Goal: Transaction & Acquisition: Purchase product/service

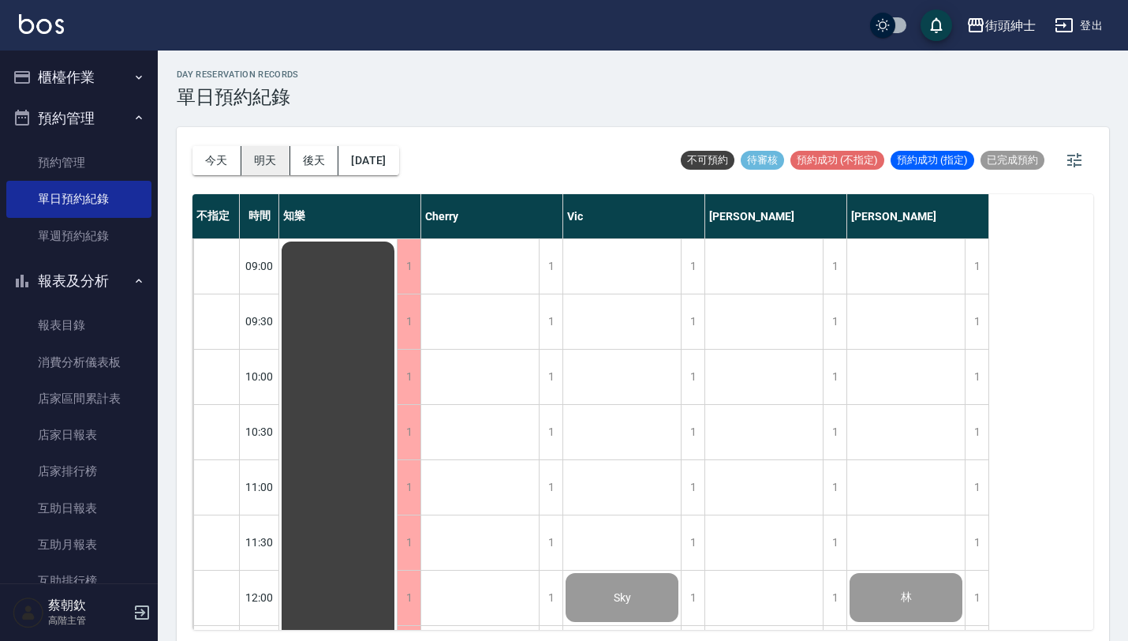
scroll to position [949, 0]
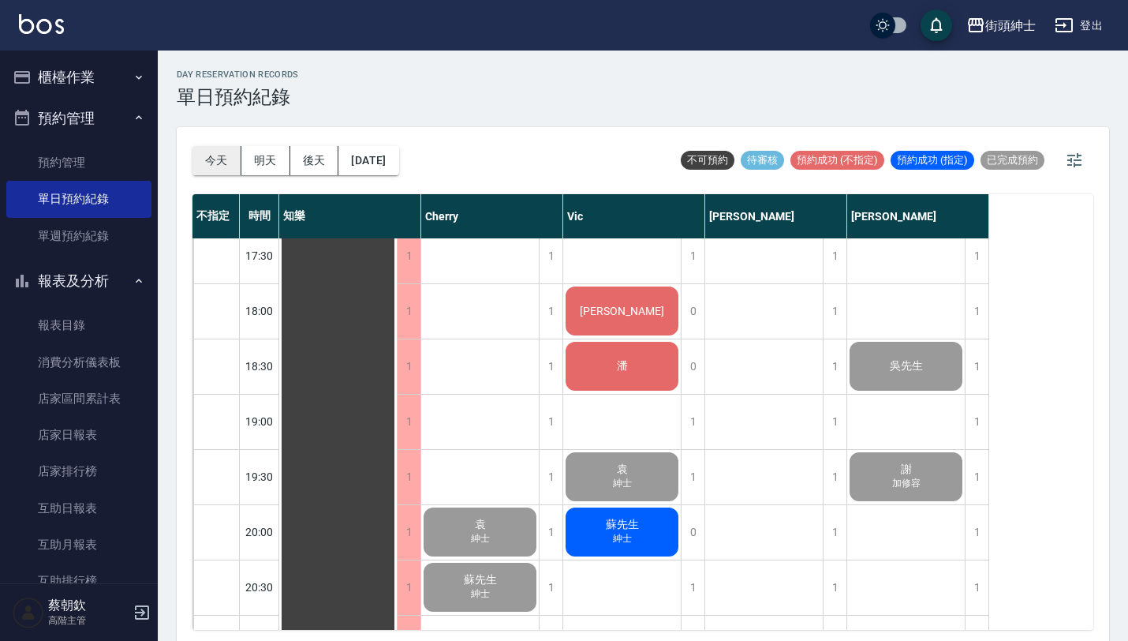
click at [211, 168] on button "今天" at bounding box center [216, 160] width 49 height 29
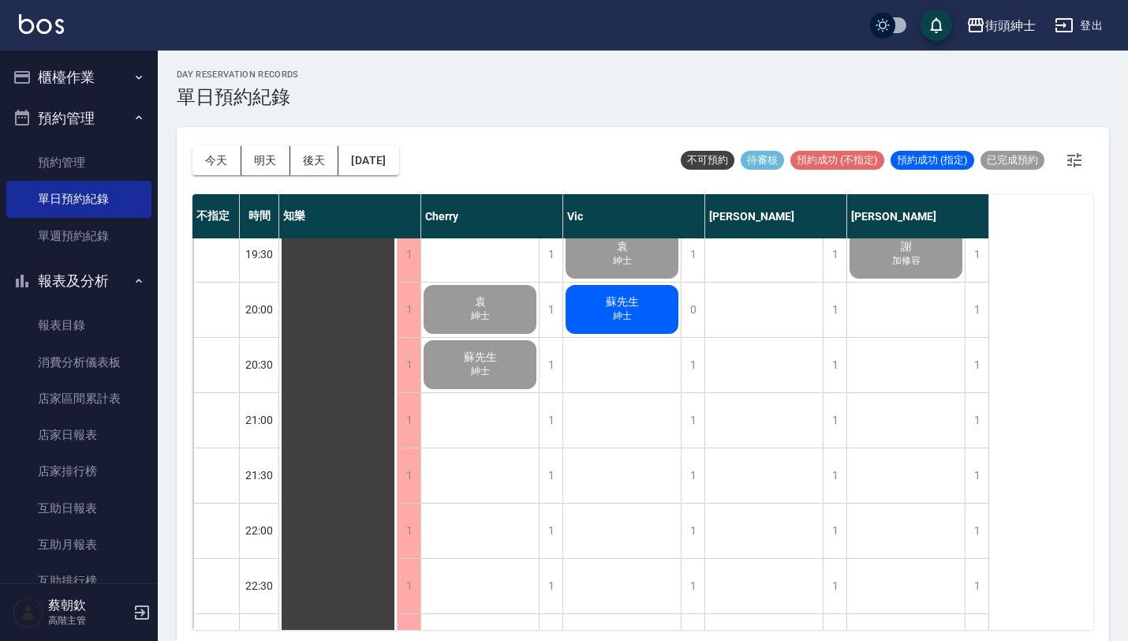
scroll to position [1171, 0]
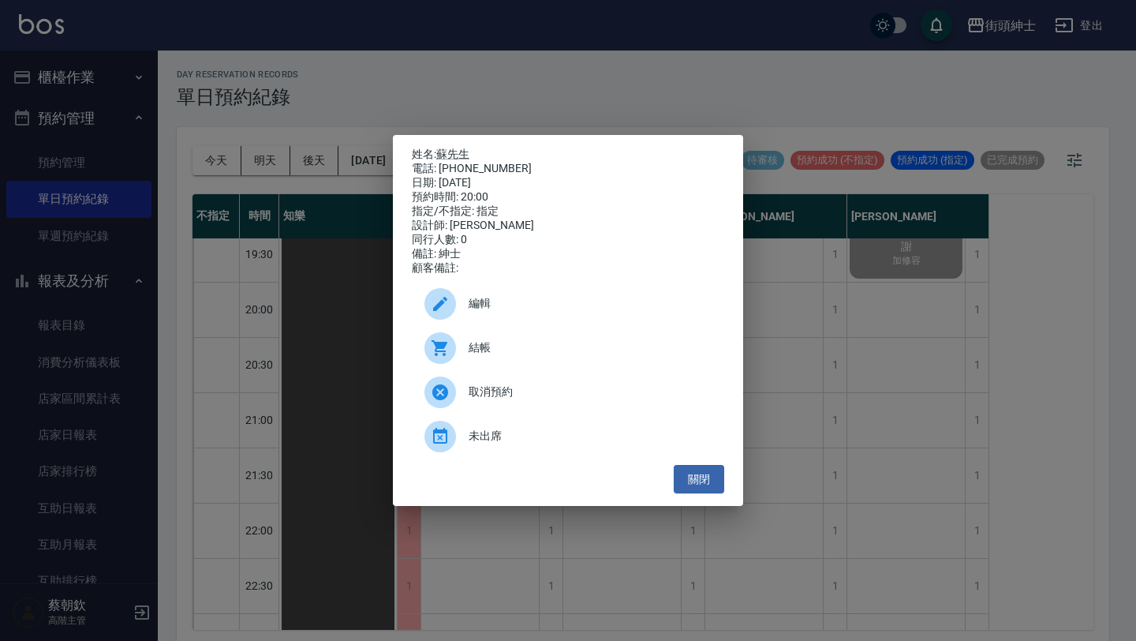
click at [556, 356] on span "結帳" at bounding box center [590, 347] width 243 height 17
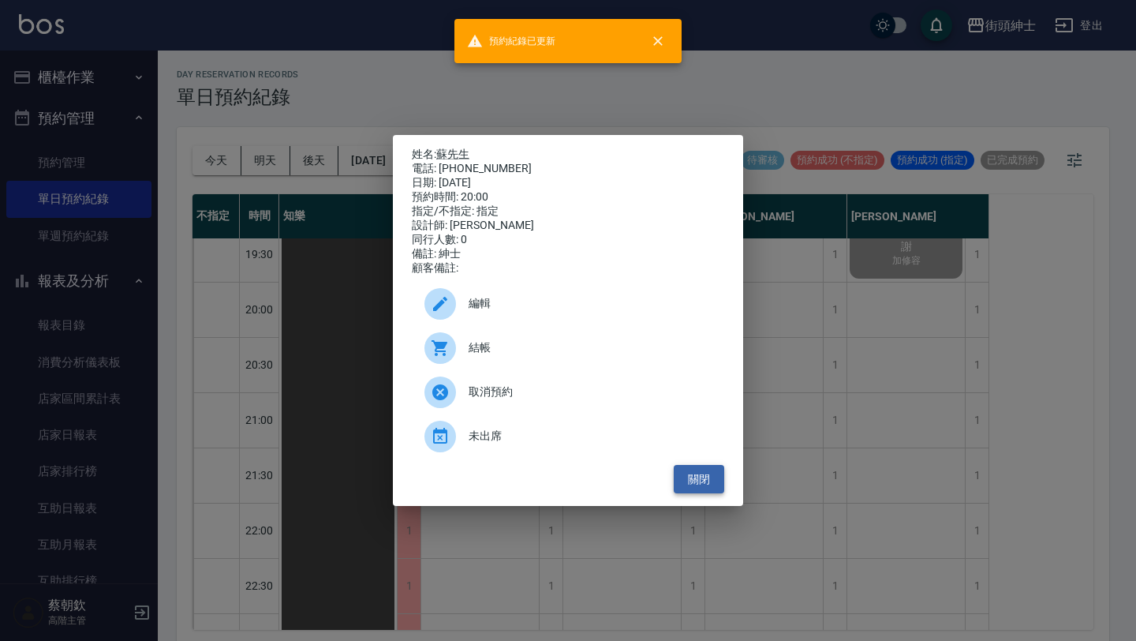
click at [696, 488] on button "關閉" at bounding box center [699, 479] width 50 height 29
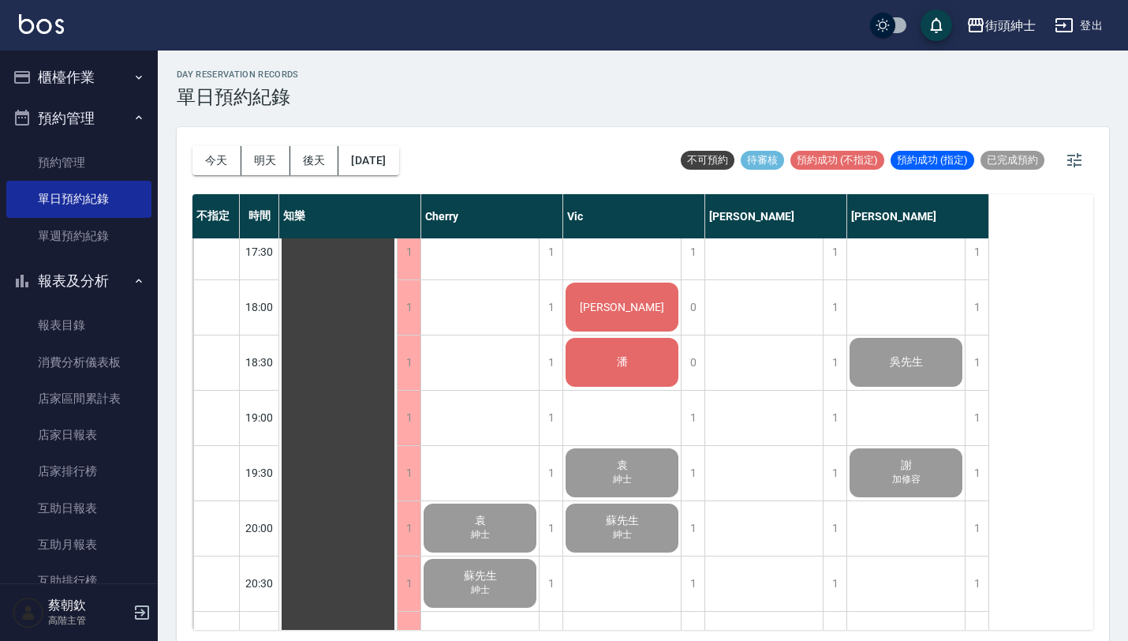
scroll to position [972, 0]
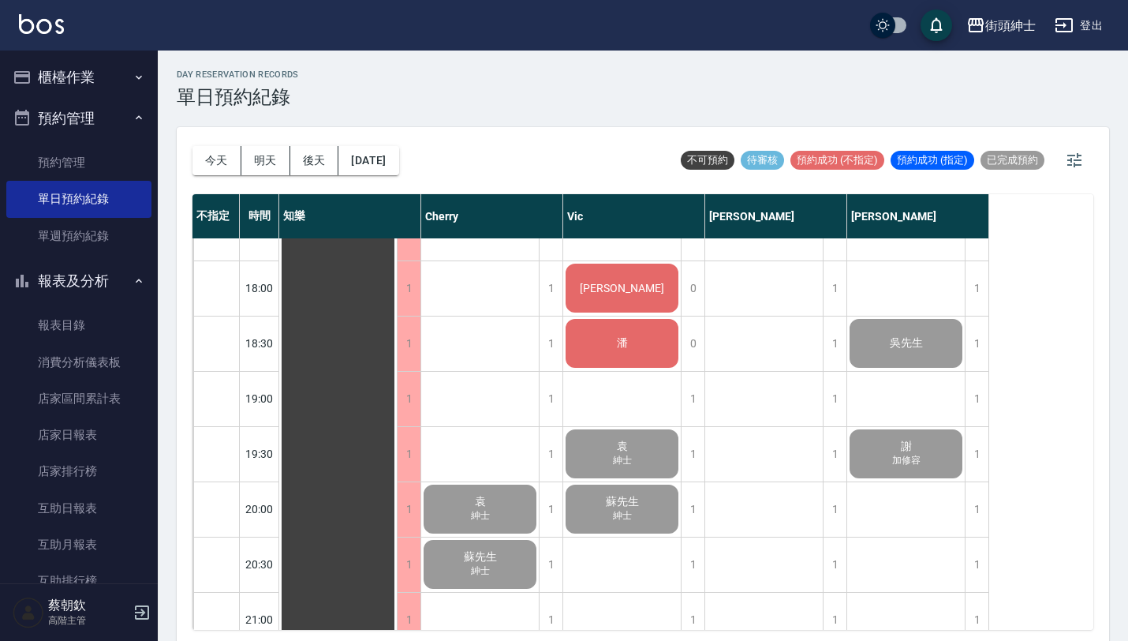
click at [397, 293] on div "[PERSON_NAME]" at bounding box center [338, 67] width 118 height 1600
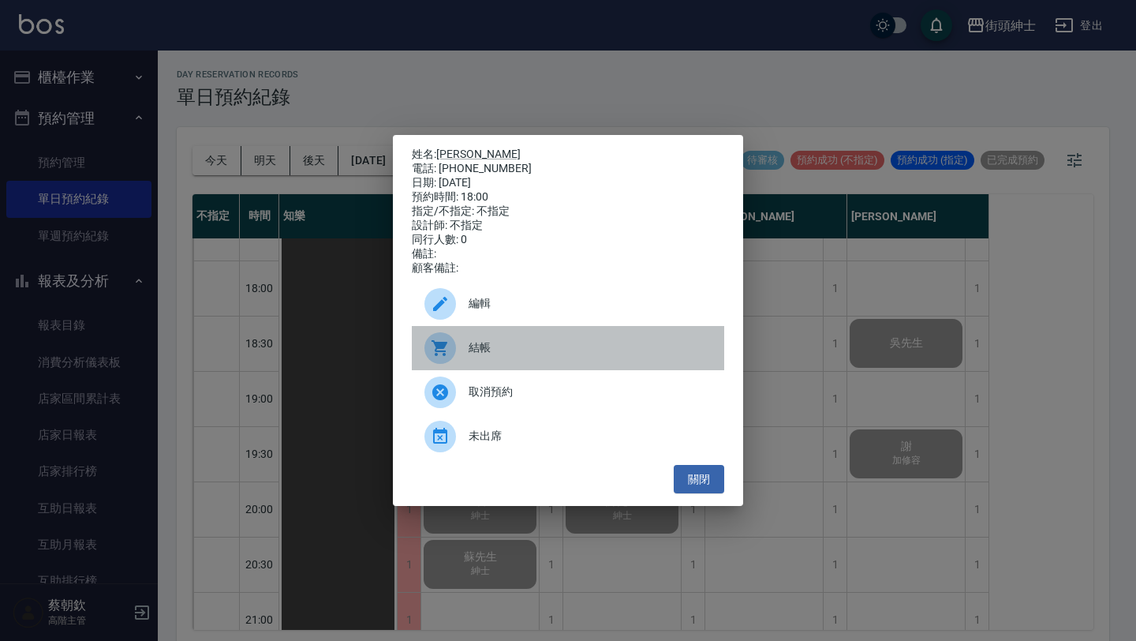
click at [552, 356] on span "結帳" at bounding box center [590, 347] width 243 height 17
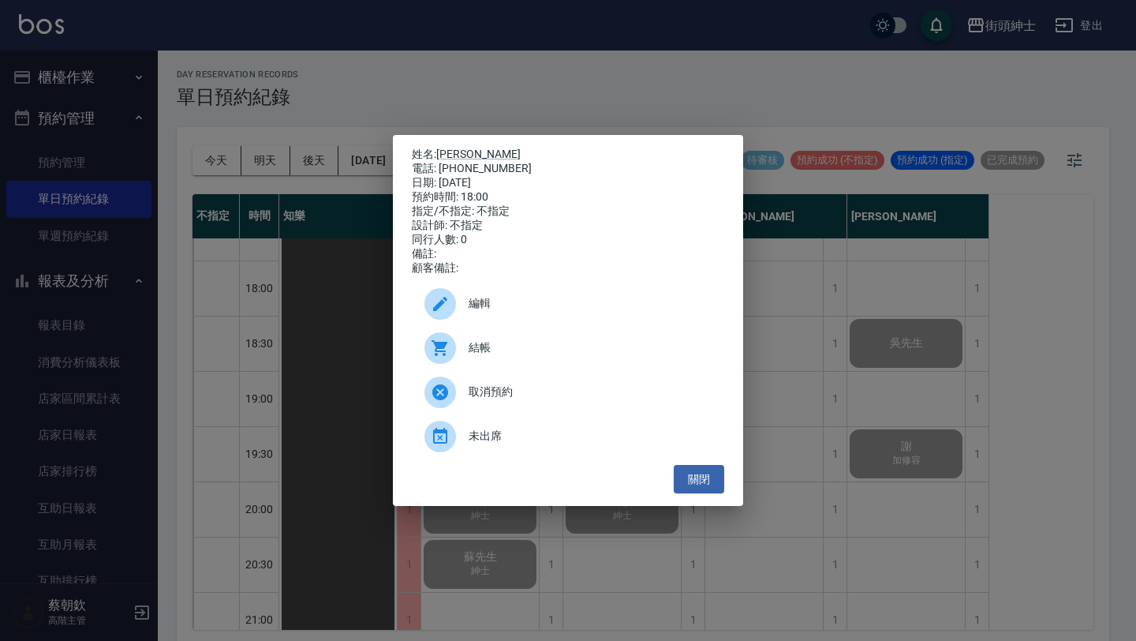
click at [299, 266] on div "姓名: thomas 電話: 0918842841 日期: 2025/08/11 預約時間: 18:00 指定/不指定: 不指定 設計師: 不指定 同行人數:…" at bounding box center [568, 320] width 1136 height 641
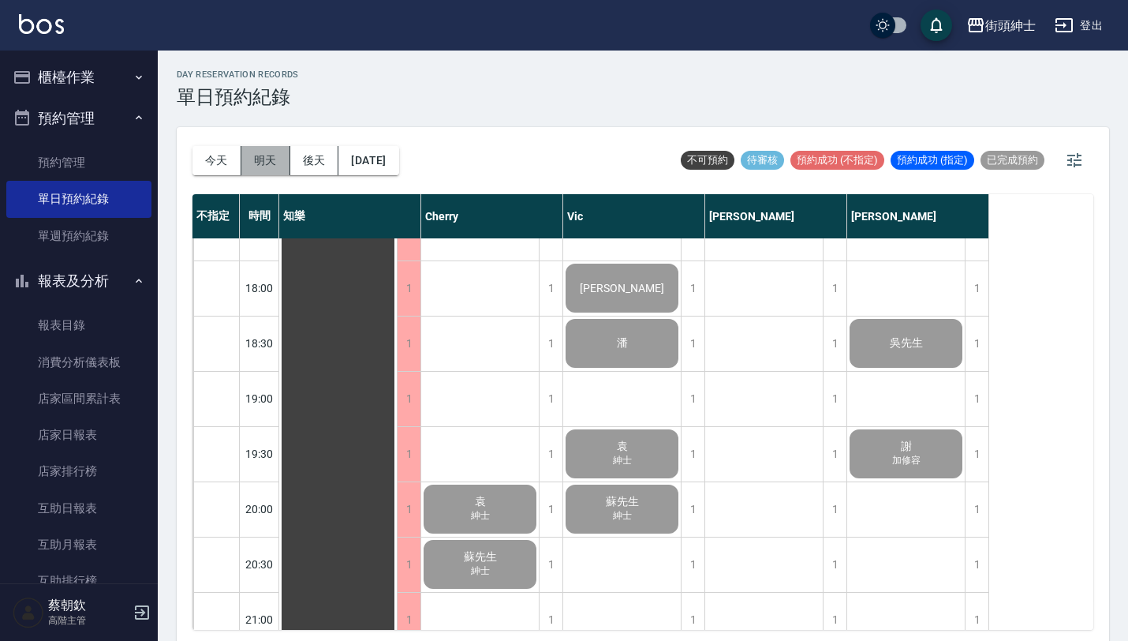
click at [272, 163] on button "明天" at bounding box center [265, 160] width 49 height 29
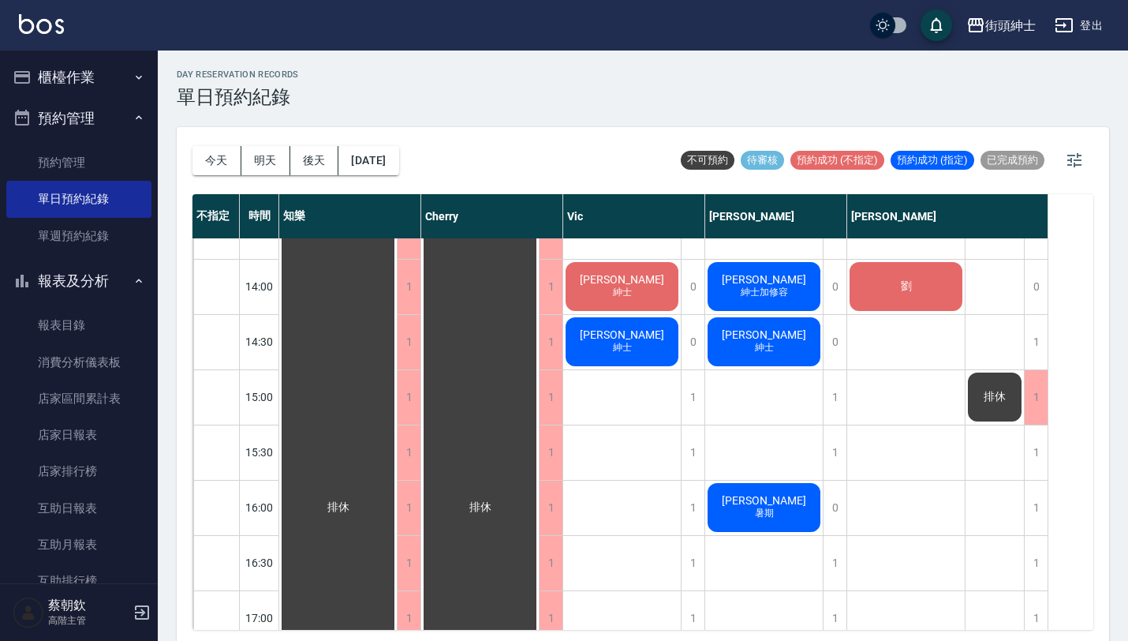
scroll to position [529, 0]
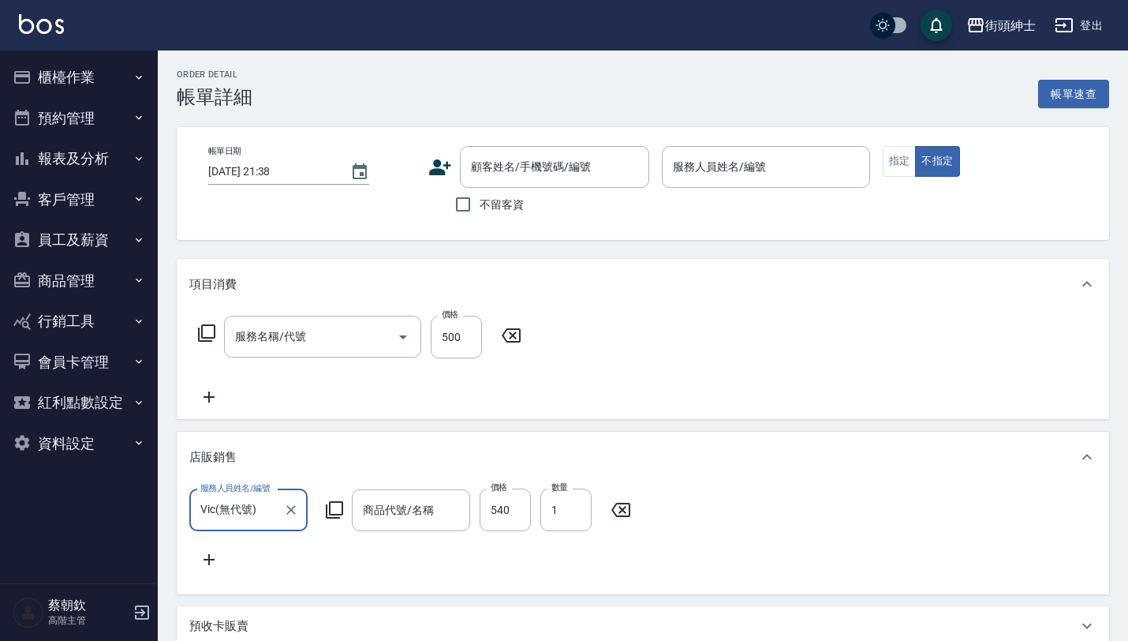
type input "[DATE] 19:30"
type input "Vic(無代號)"
type input "紳士"
type input "理髮(A02)"
type input "樂丘塑型土"
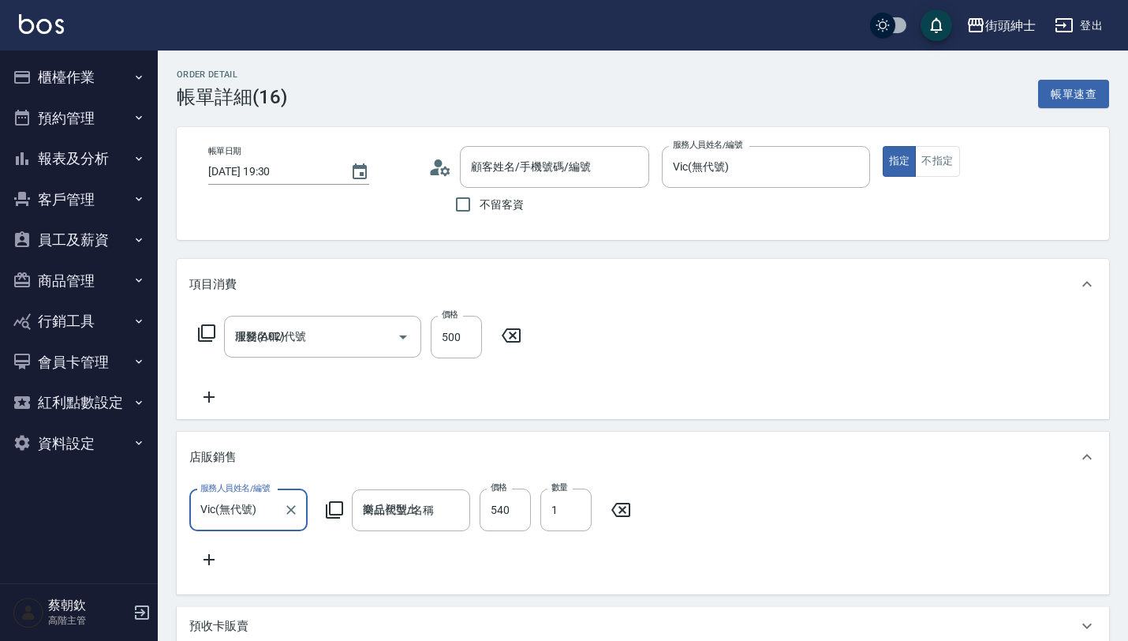
type input "[PERSON_NAME]/0916231658/null"
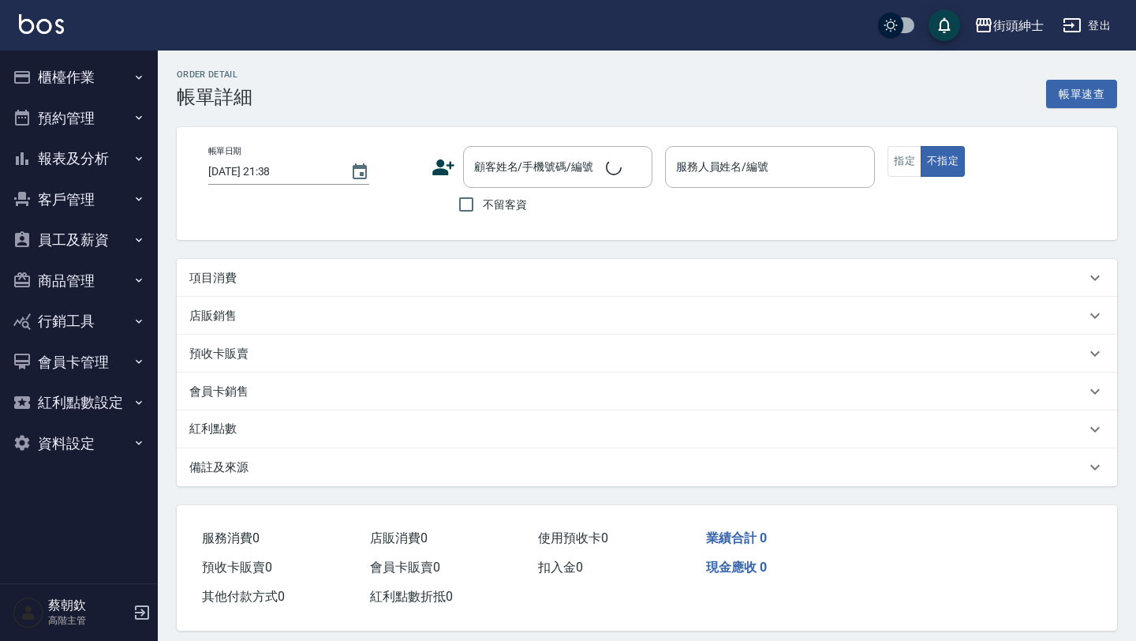
type input "2025/08/11 20:00"
type input "Vic(無代號)"
type input "紳士"
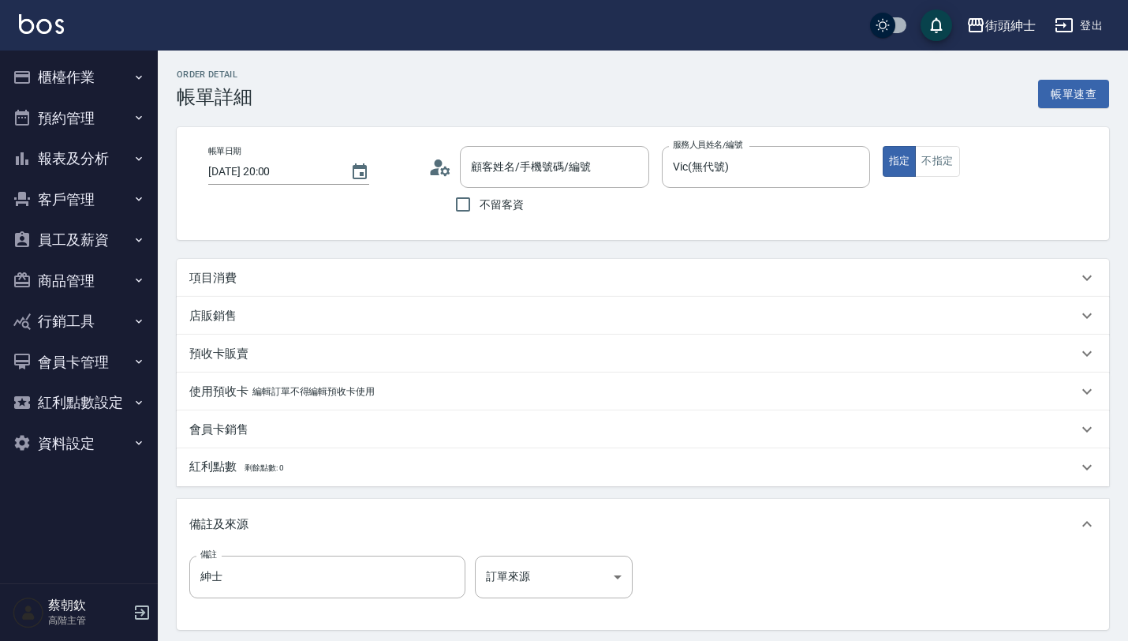
click at [256, 272] on div "項目消費" at bounding box center [633, 278] width 888 height 17
type input "蘇先生/0987414053/null"
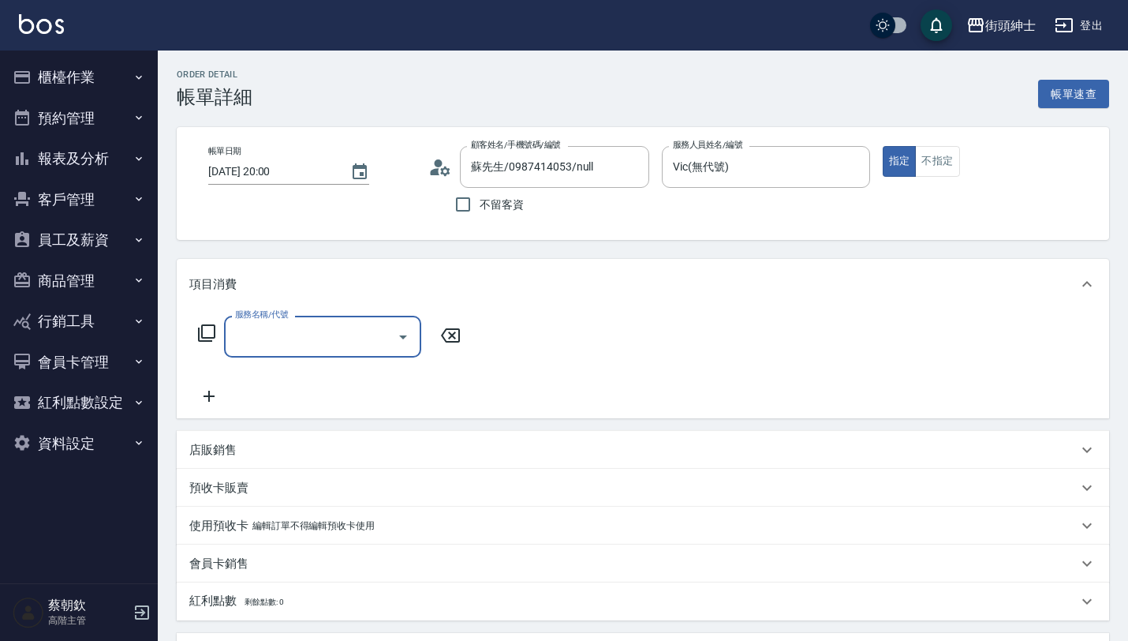
click at [305, 347] on input "服務名稱/代號" at bounding box center [310, 337] width 159 height 28
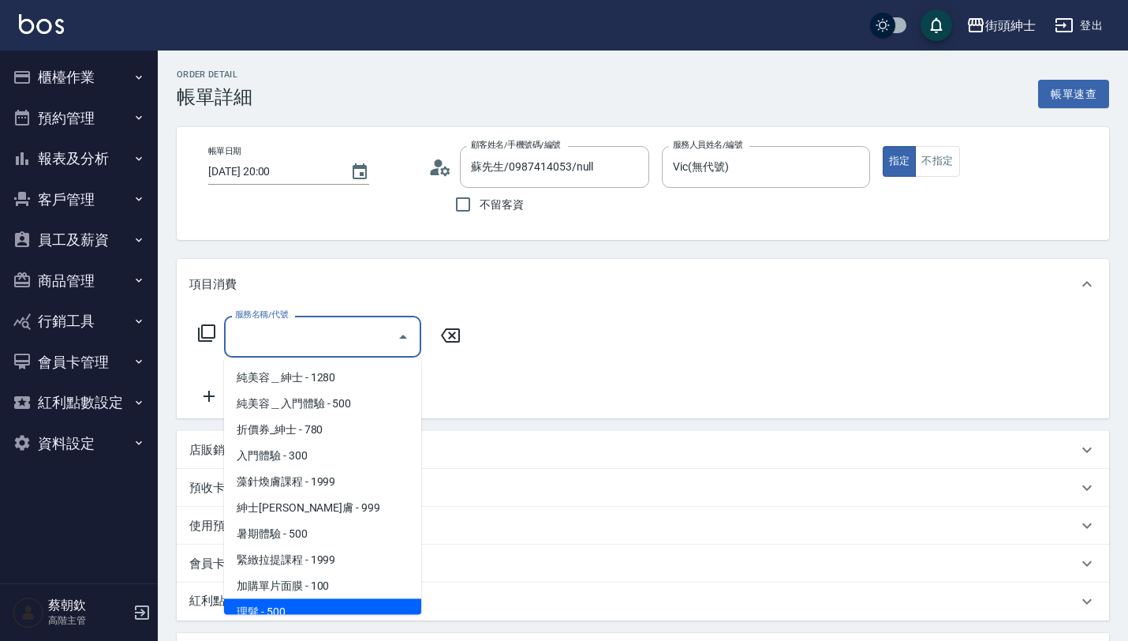
click at [308, 600] on span "理髮 - 500" at bounding box center [322, 612] width 197 height 26
type input "理髮(A02)"
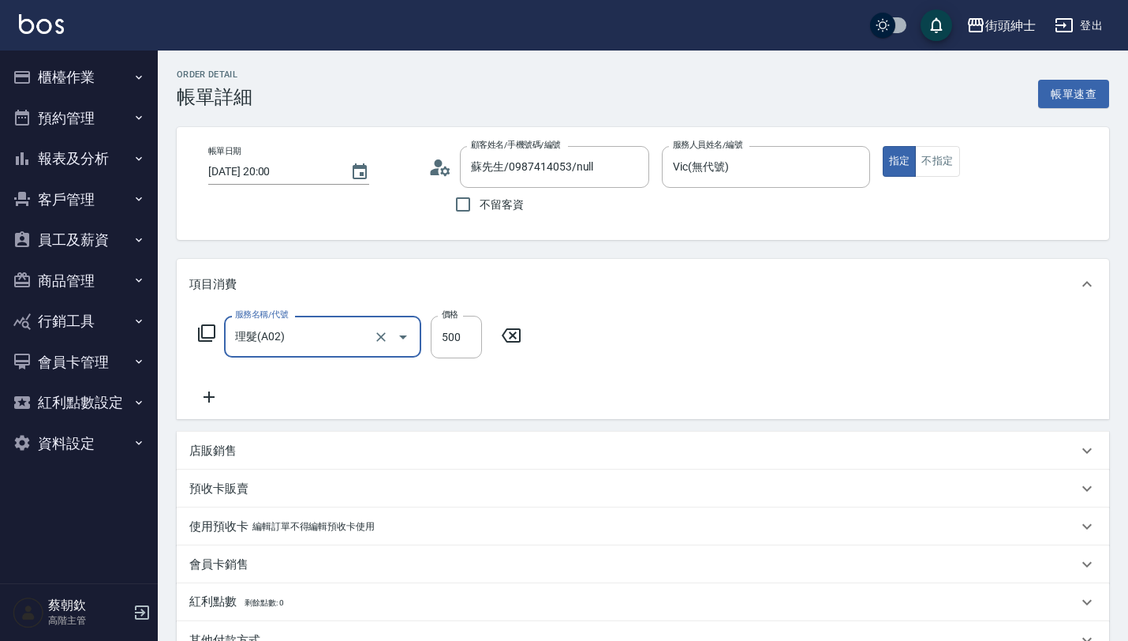
click at [229, 439] on div "店販銷售" at bounding box center [643, 451] width 932 height 38
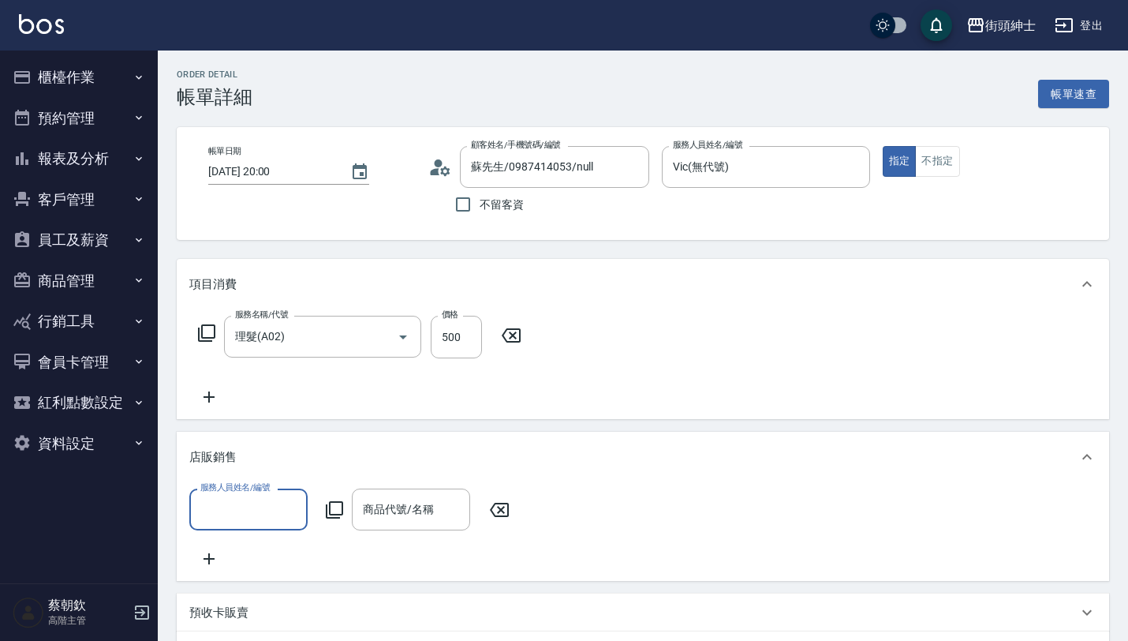
click at [239, 517] on input "服務人員姓名/編號" at bounding box center [248, 509] width 104 height 28
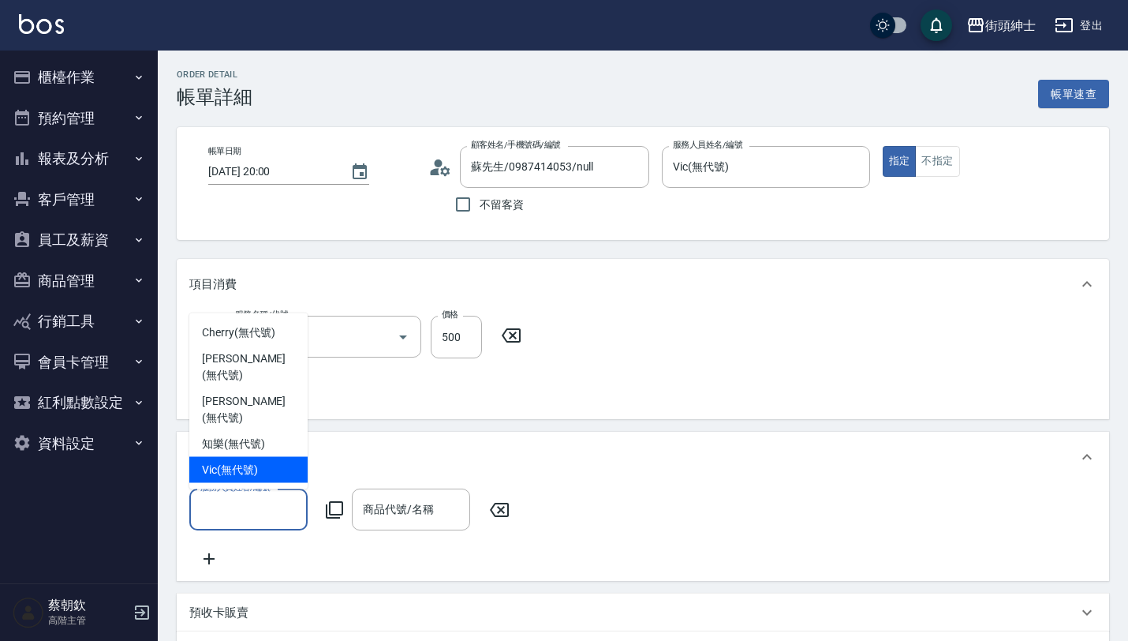
click at [249, 467] on span "Vic (無代號)" at bounding box center [230, 469] width 56 height 17
type input "Vic(無代號)"
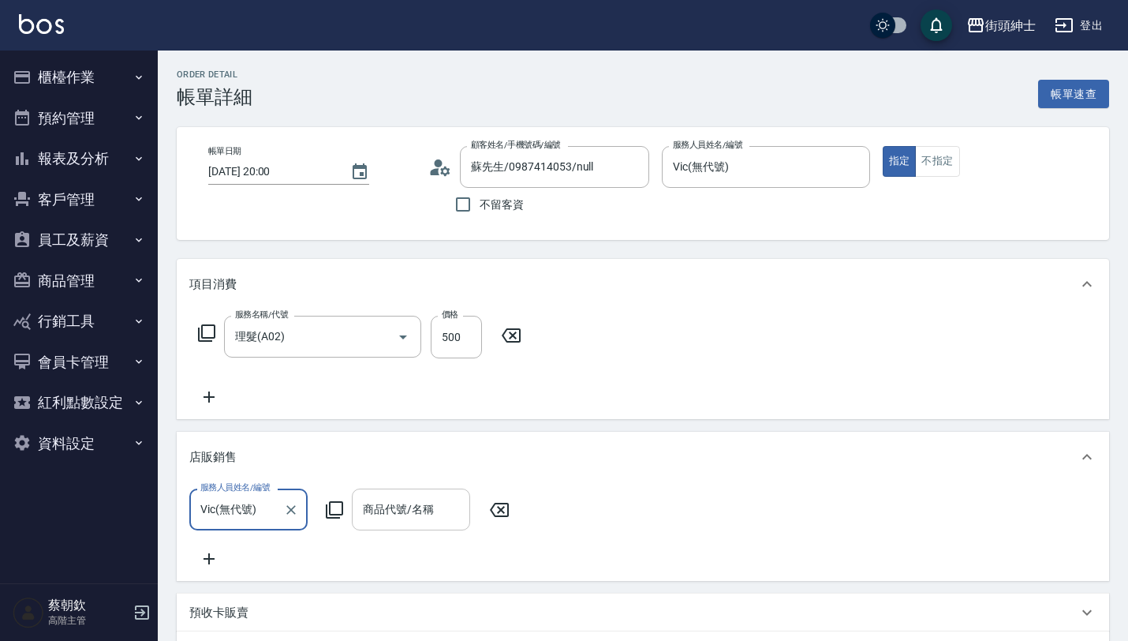
click at [397, 499] on input "商品代號/名稱" at bounding box center [411, 509] width 104 height 28
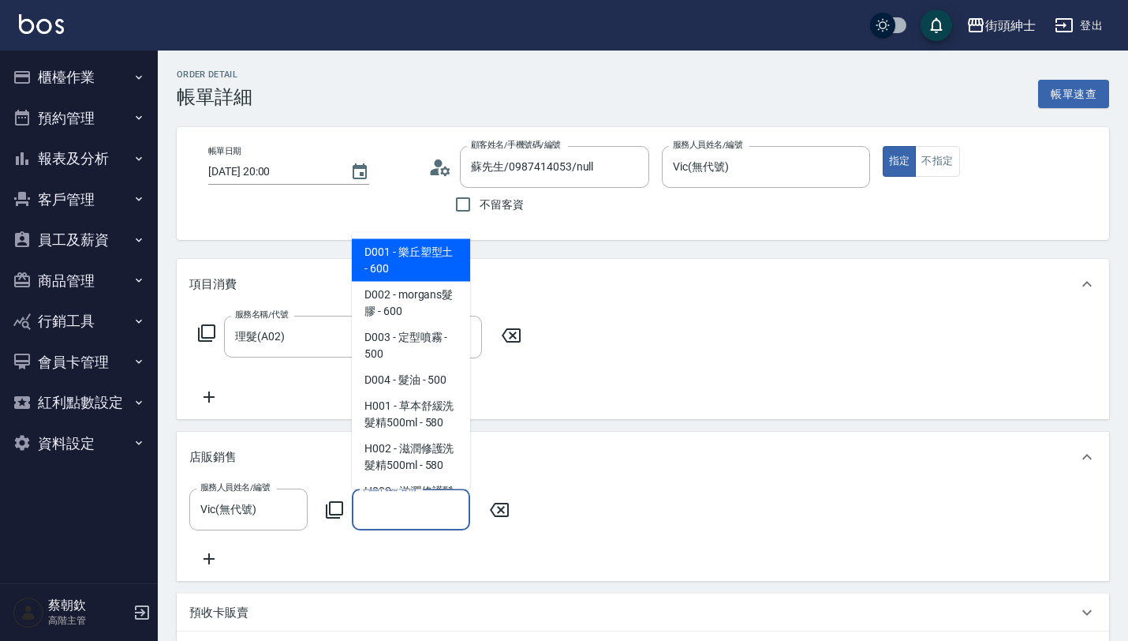
click at [386, 260] on span "D001 - 樂丘塑型土 - 600" at bounding box center [411, 260] width 118 height 43
type input "樂丘塑型土"
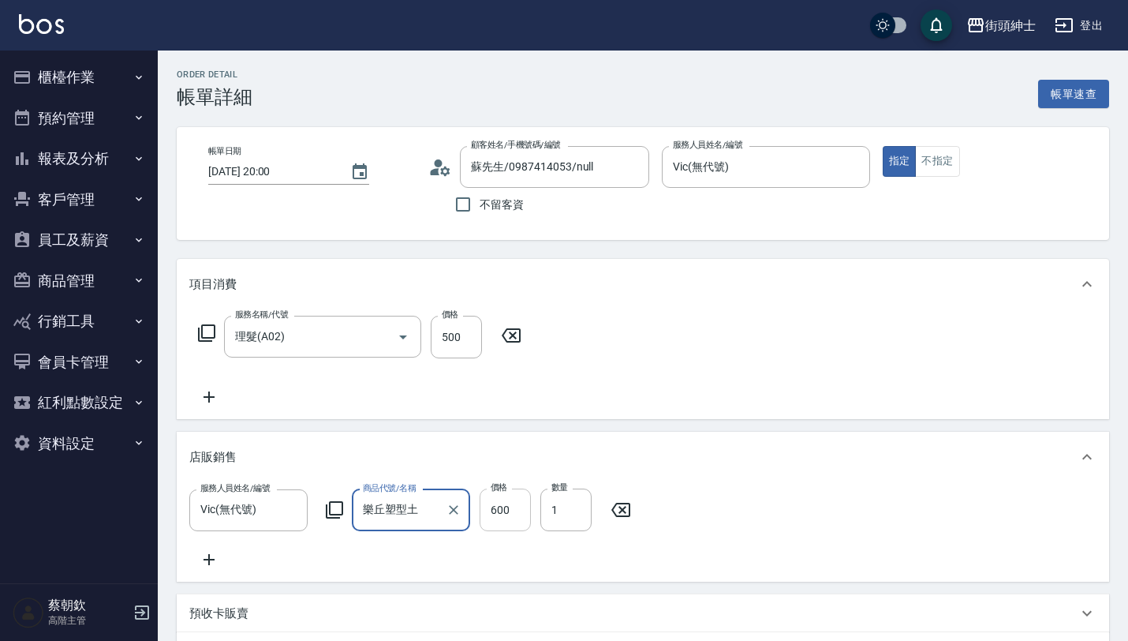
click at [511, 503] on input "600" at bounding box center [505, 509] width 51 height 43
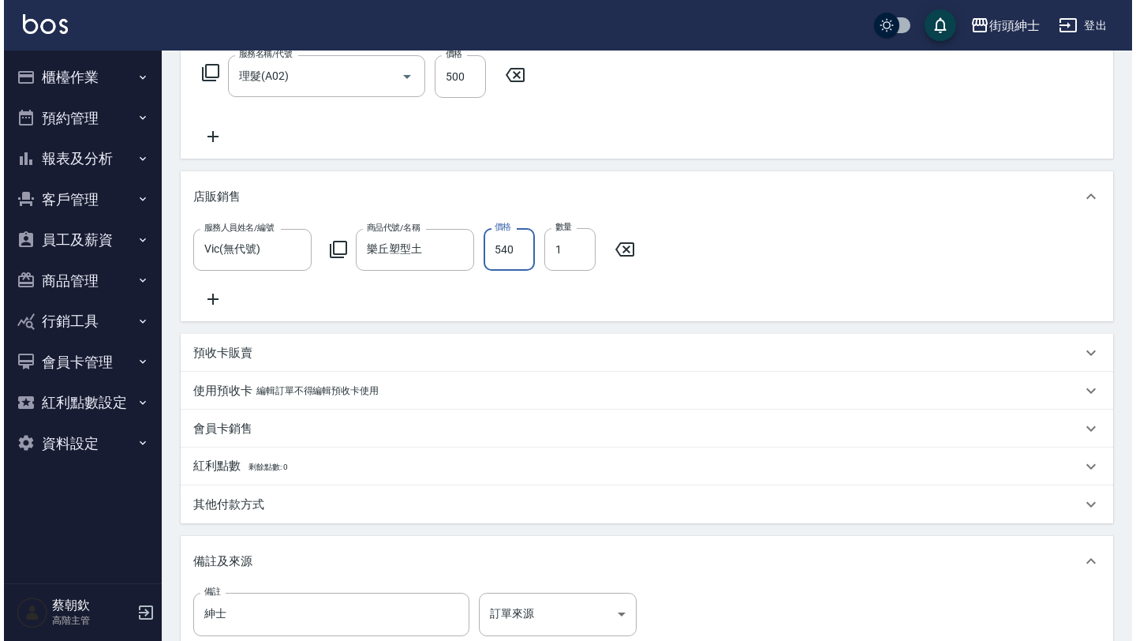
scroll to position [467, 0]
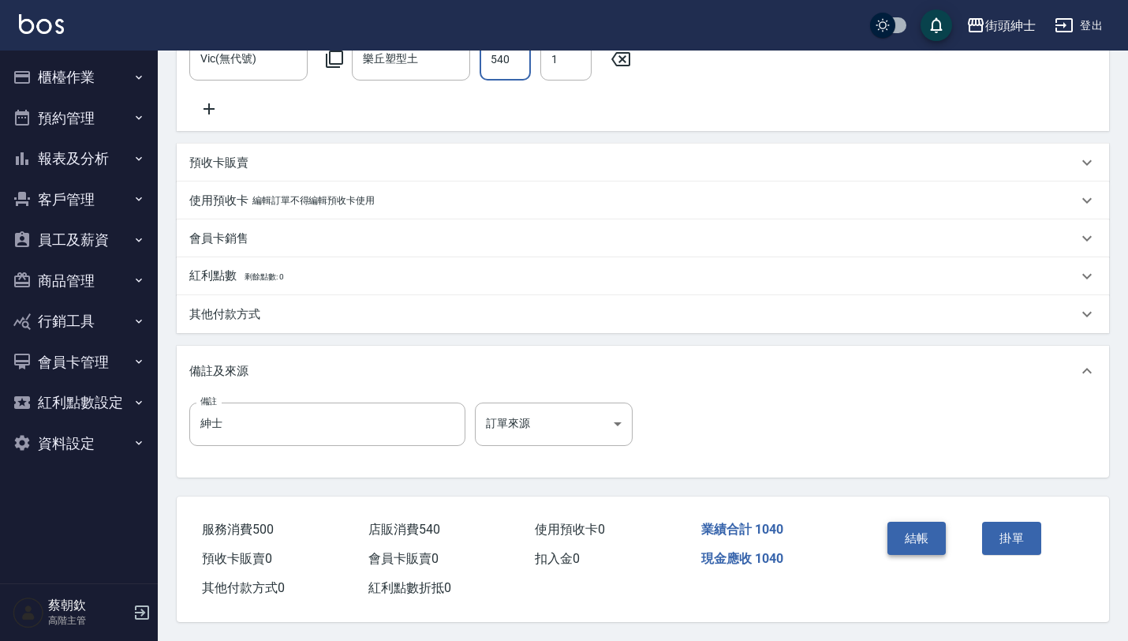
type input "540"
click at [926, 522] on button "結帳" at bounding box center [916, 537] width 59 height 33
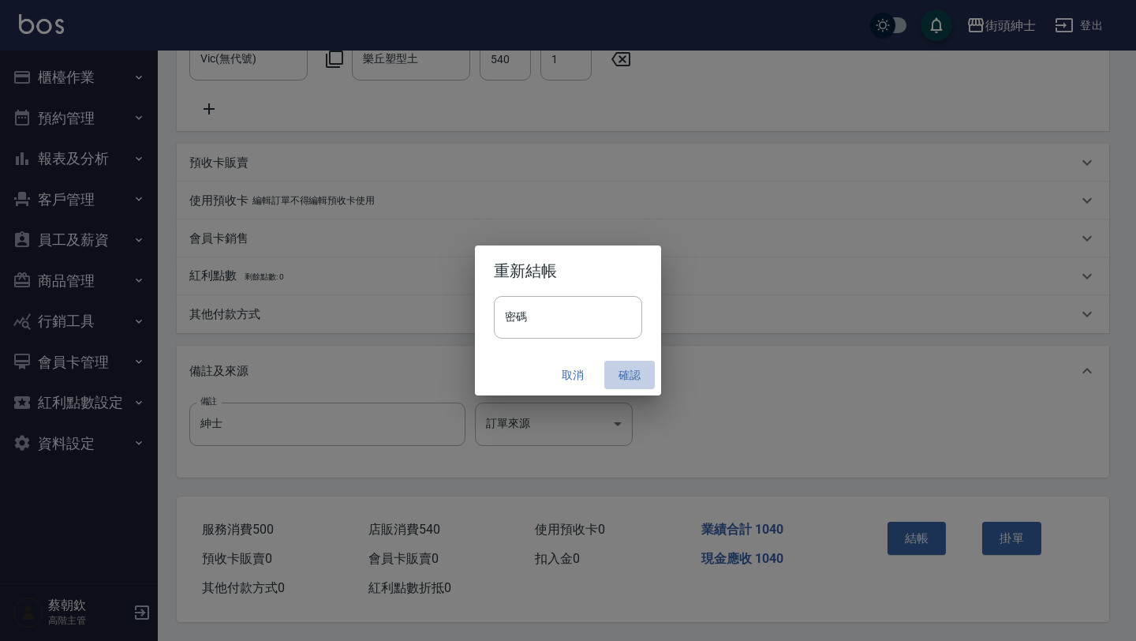
click at [622, 385] on button "確認" at bounding box center [629, 375] width 50 height 29
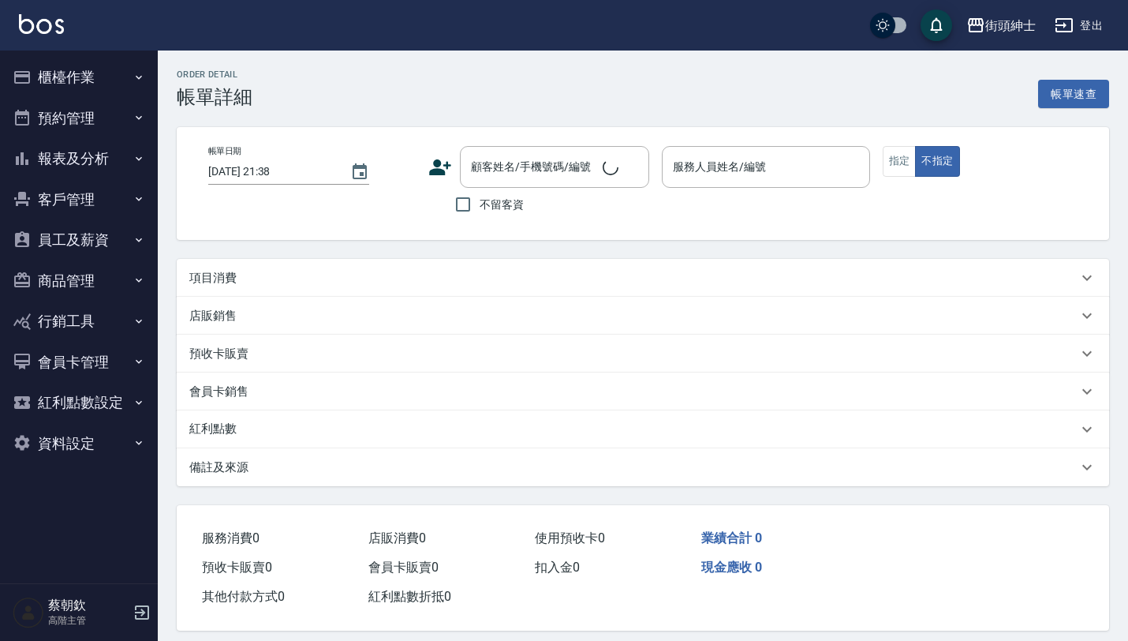
type input "2025/08/11 18:00"
type input "Vic(無代號)"
type input "thomas/0918842841/null"
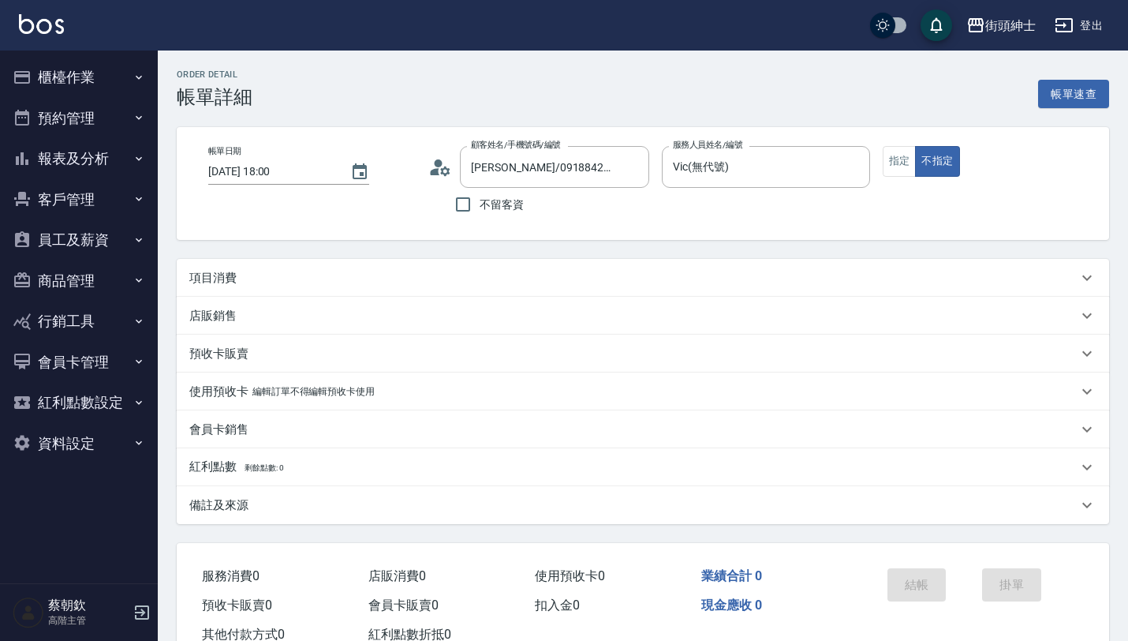
click at [296, 284] on div "項目消費" at bounding box center [633, 278] width 888 height 17
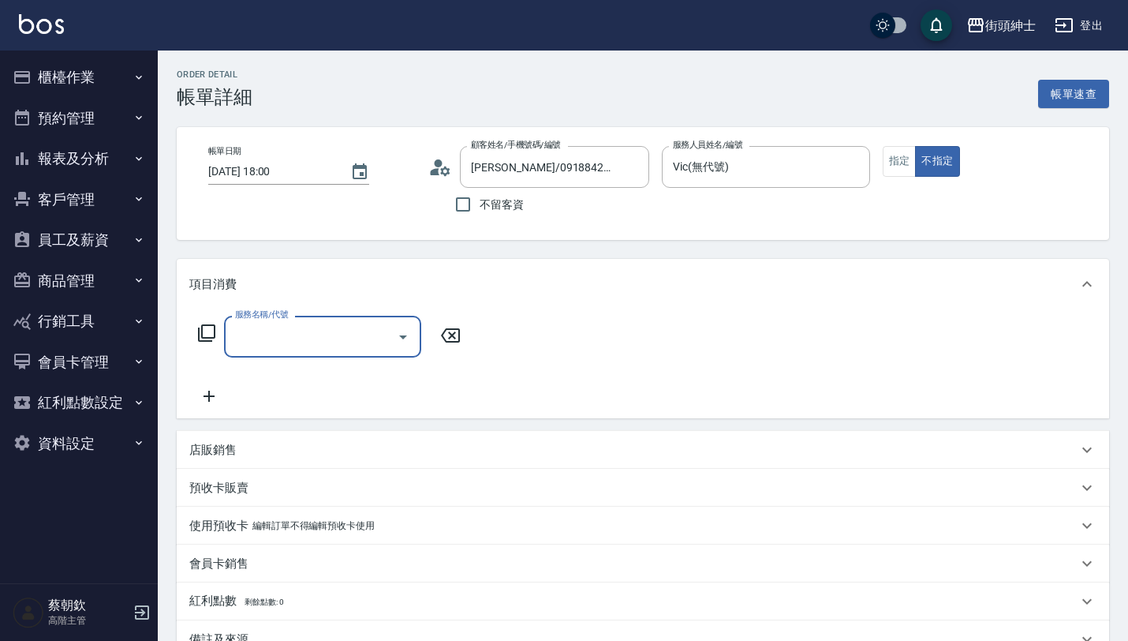
click at [323, 349] on input "服務名稱/代號" at bounding box center [310, 337] width 159 height 28
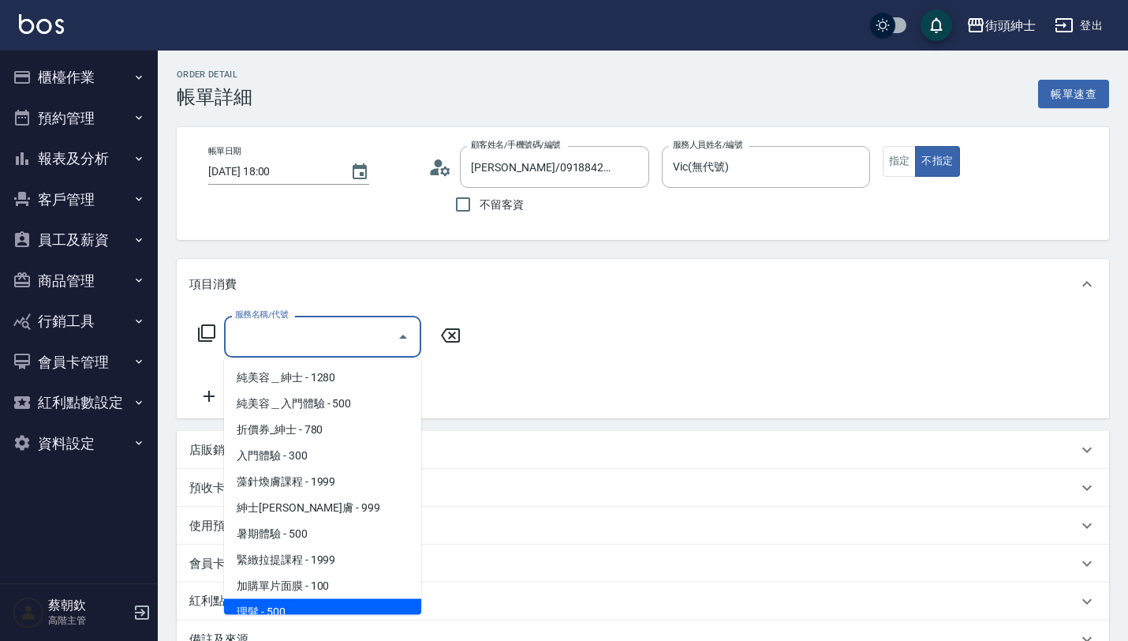
click at [316, 605] on span "理髮 - 500" at bounding box center [322, 612] width 197 height 26
type input "理髮(A02)"
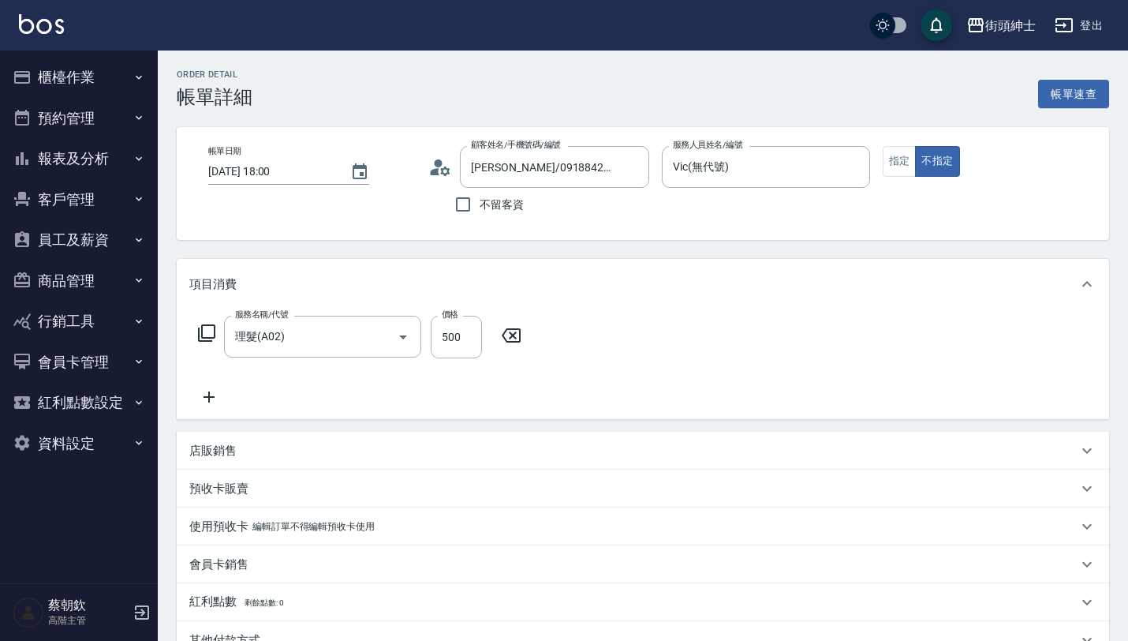
click at [258, 464] on div "店販銷售" at bounding box center [643, 451] width 932 height 38
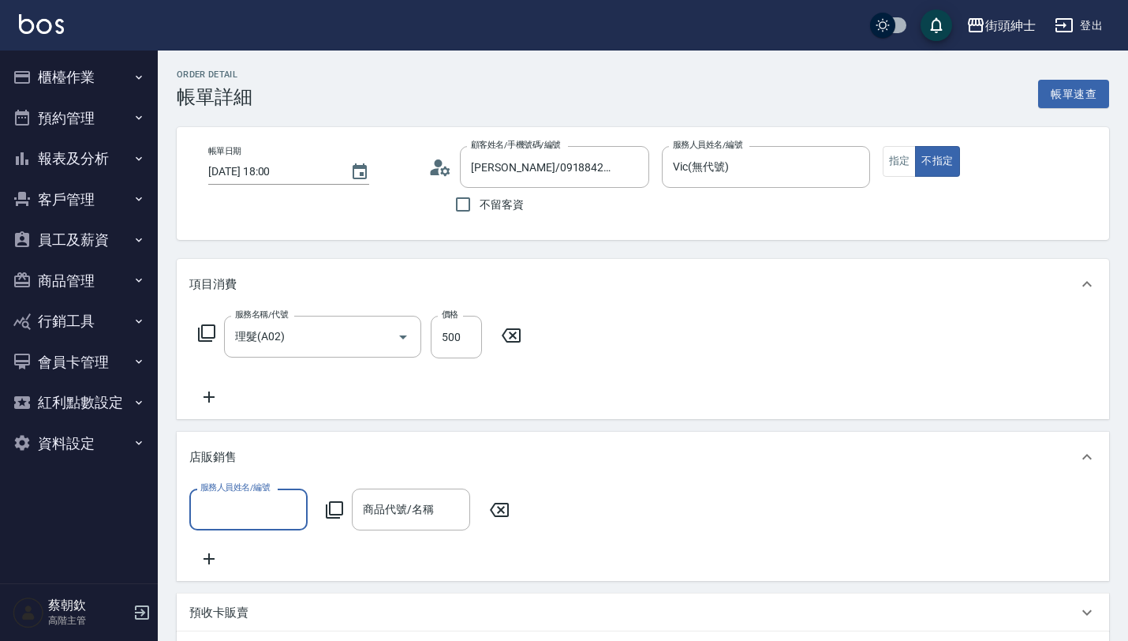
click at [257, 501] on input "服務人員姓名/編號" at bounding box center [248, 509] width 104 height 28
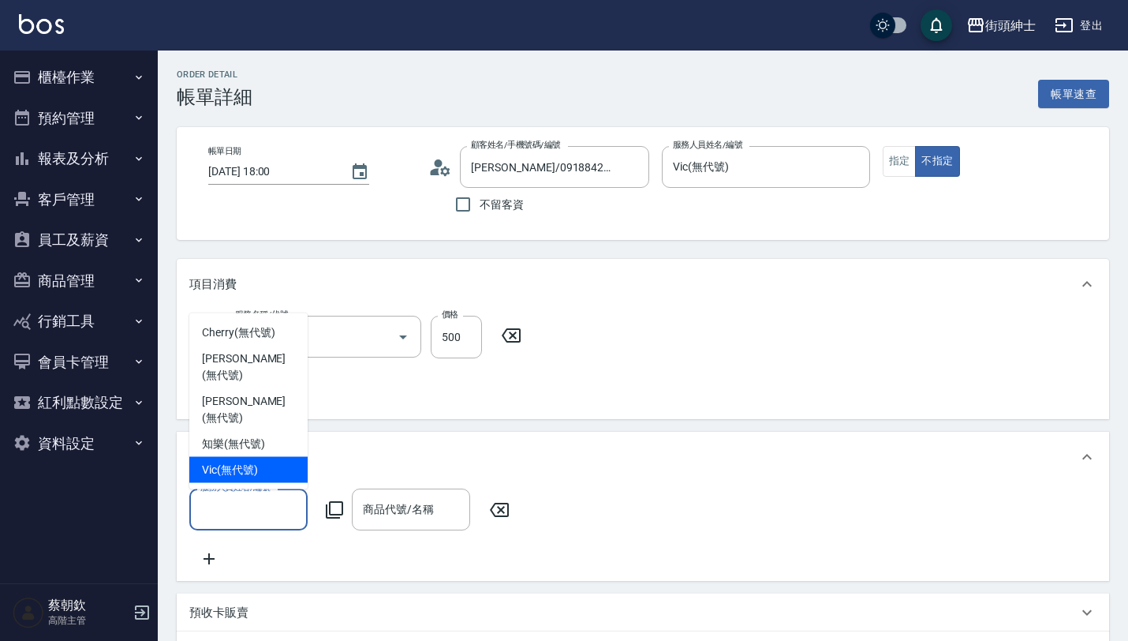
click at [216, 469] on span "Vic (無代號)" at bounding box center [230, 469] width 56 height 17
type input "Vic(無代號)"
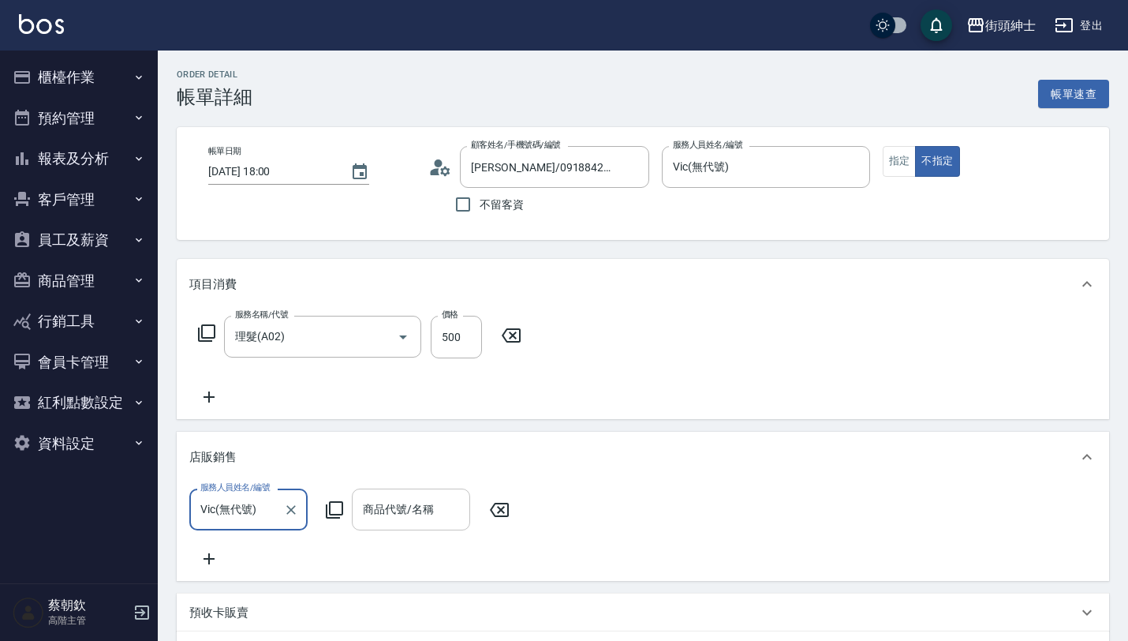
click at [405, 515] on input "商品代號/名稱" at bounding box center [411, 509] width 104 height 28
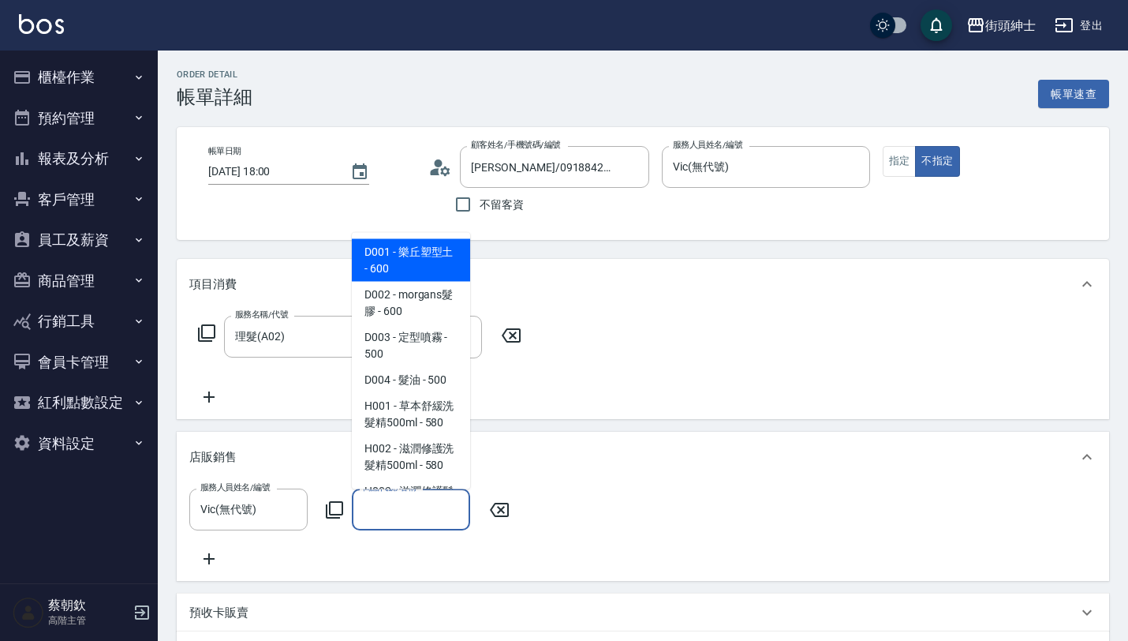
click at [420, 276] on span "D001 - 樂丘塑型土 - 600" at bounding box center [411, 260] width 118 height 43
type input "樂丘塑型土"
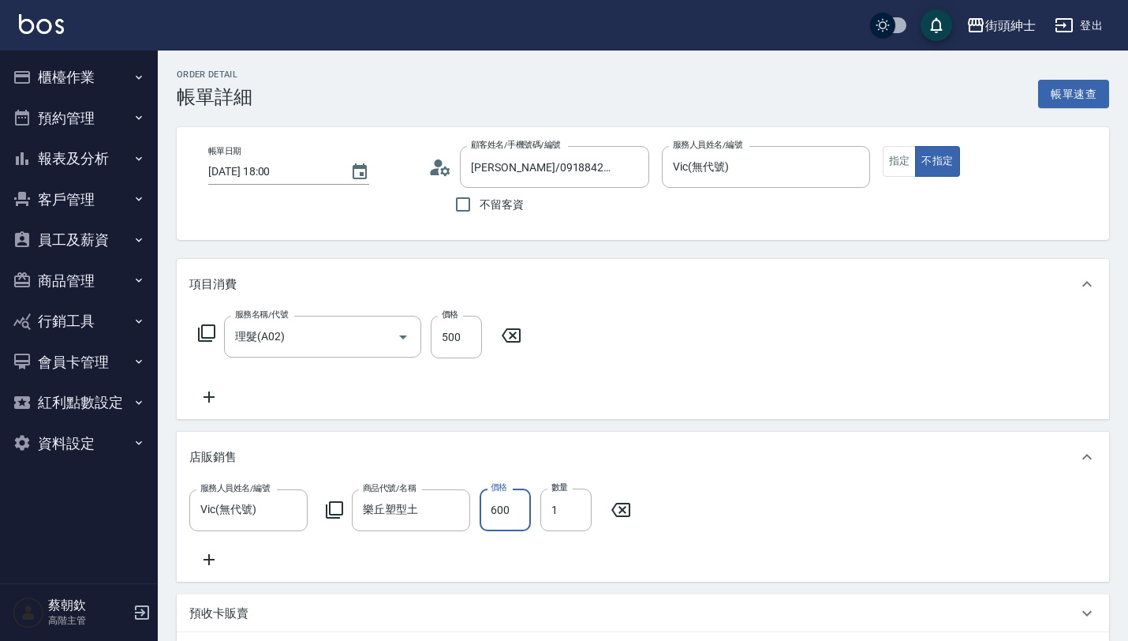
click at [507, 516] on input "600" at bounding box center [505, 509] width 51 height 43
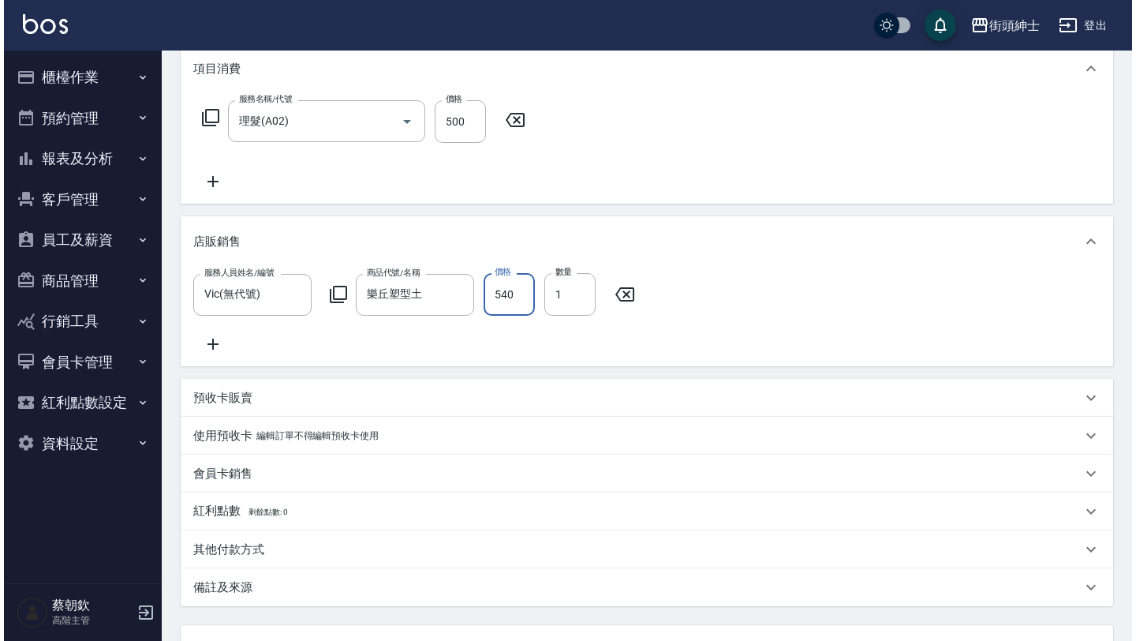
scroll to position [361, 0]
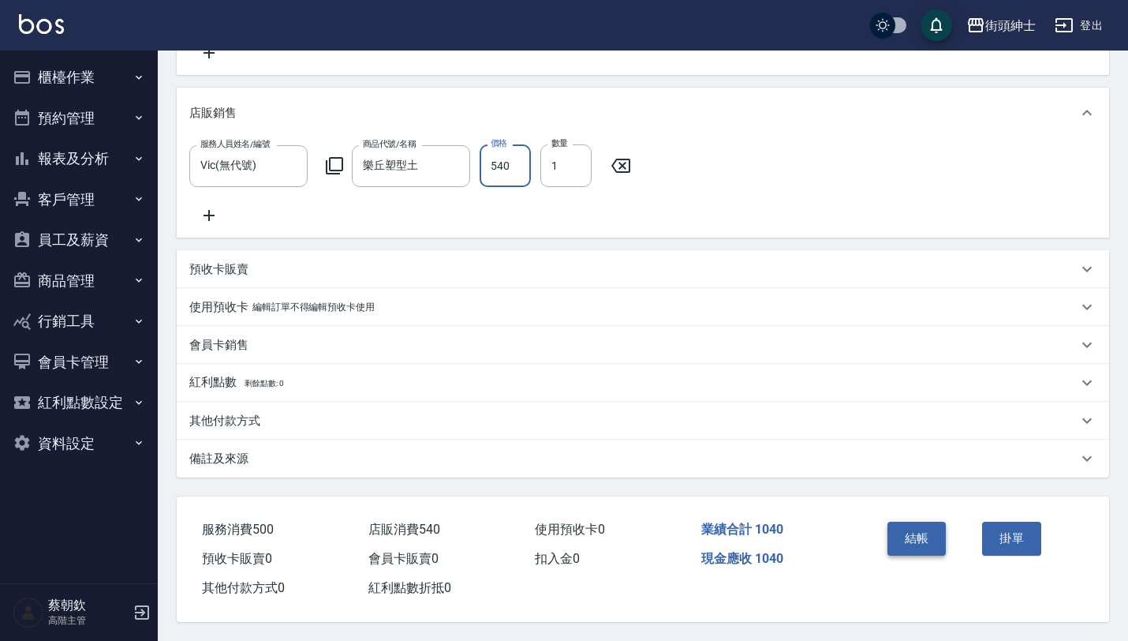
type input "540"
click at [929, 521] on button "結帳" at bounding box center [916, 537] width 59 height 33
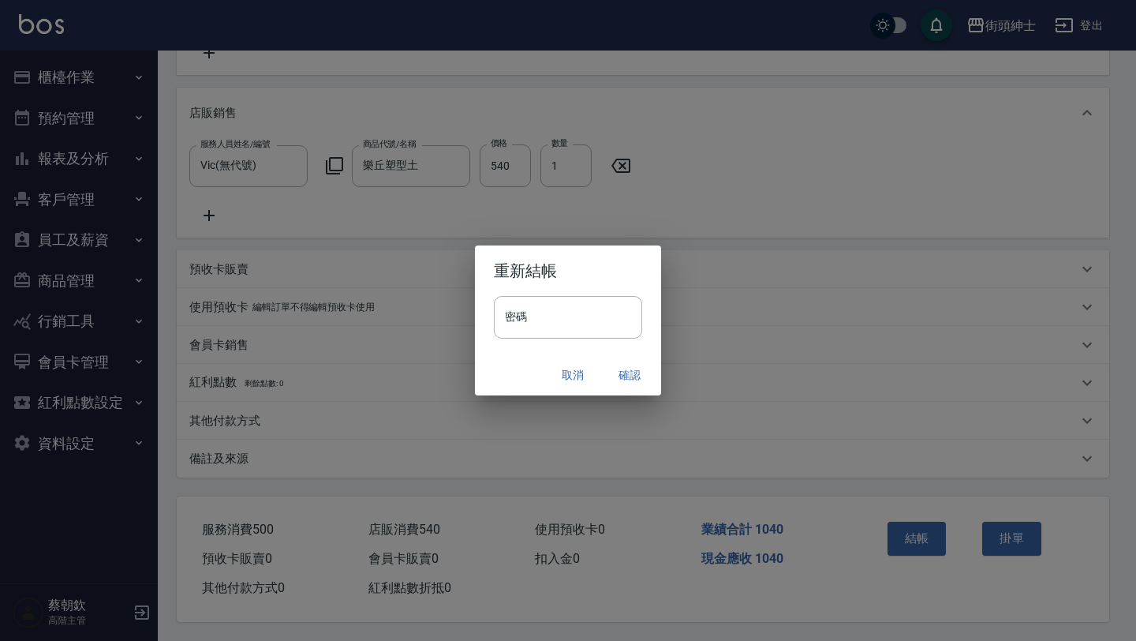
click at [631, 366] on button "確認" at bounding box center [629, 375] width 50 height 29
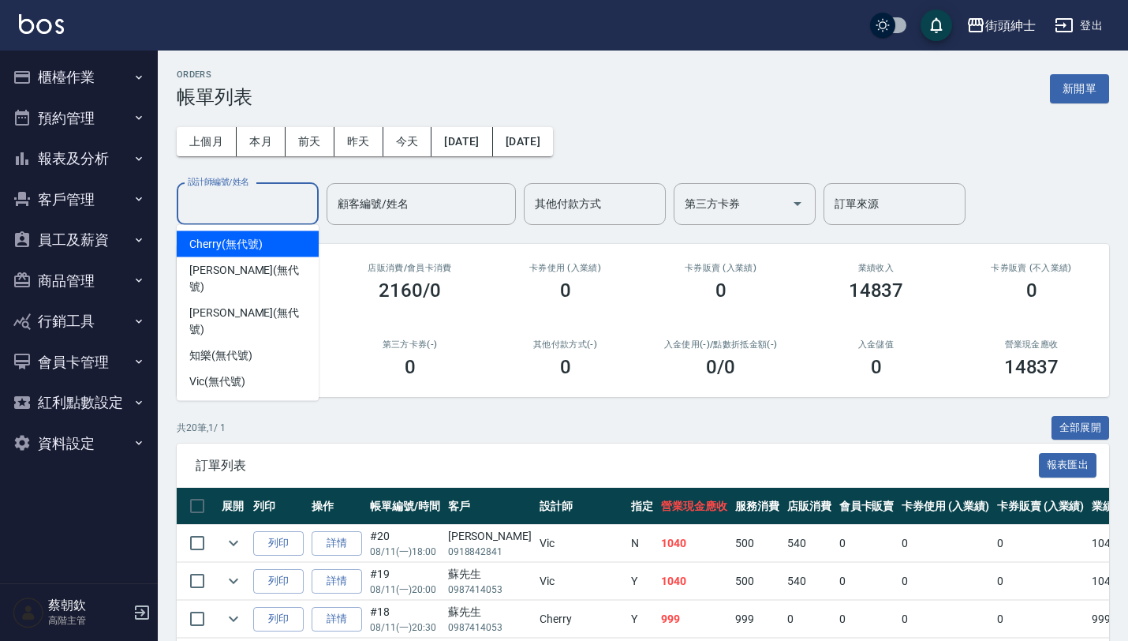
click at [283, 192] on input "設計師編號/姓名" at bounding box center [248, 204] width 128 height 28
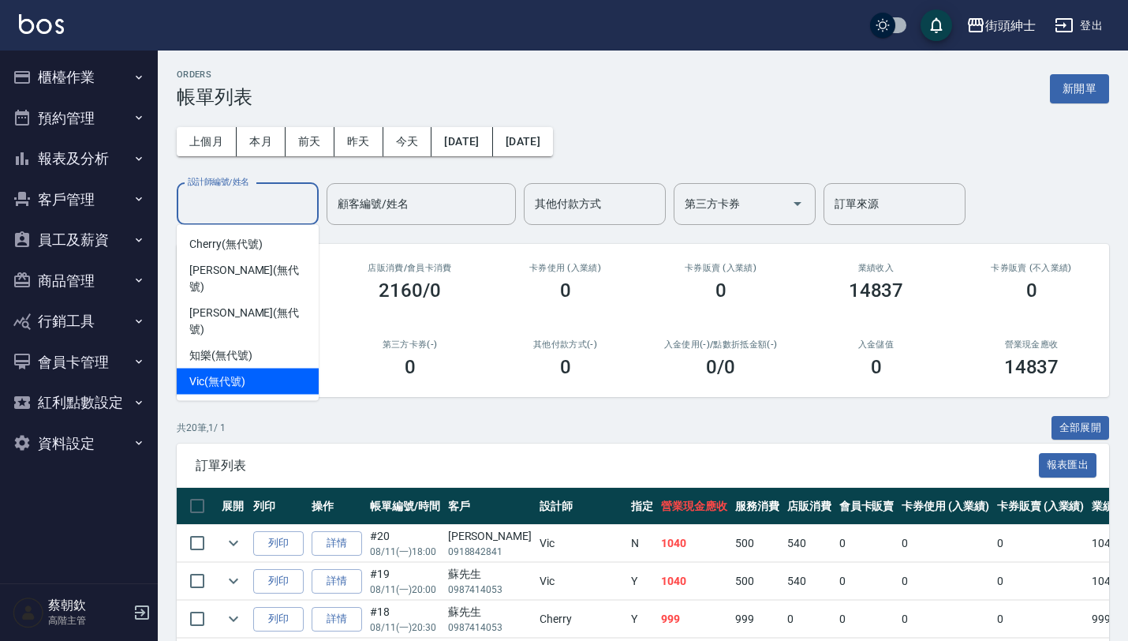
click at [229, 373] on span "Vic (無代號)" at bounding box center [217, 381] width 56 height 17
type input "Vic(無代號)"
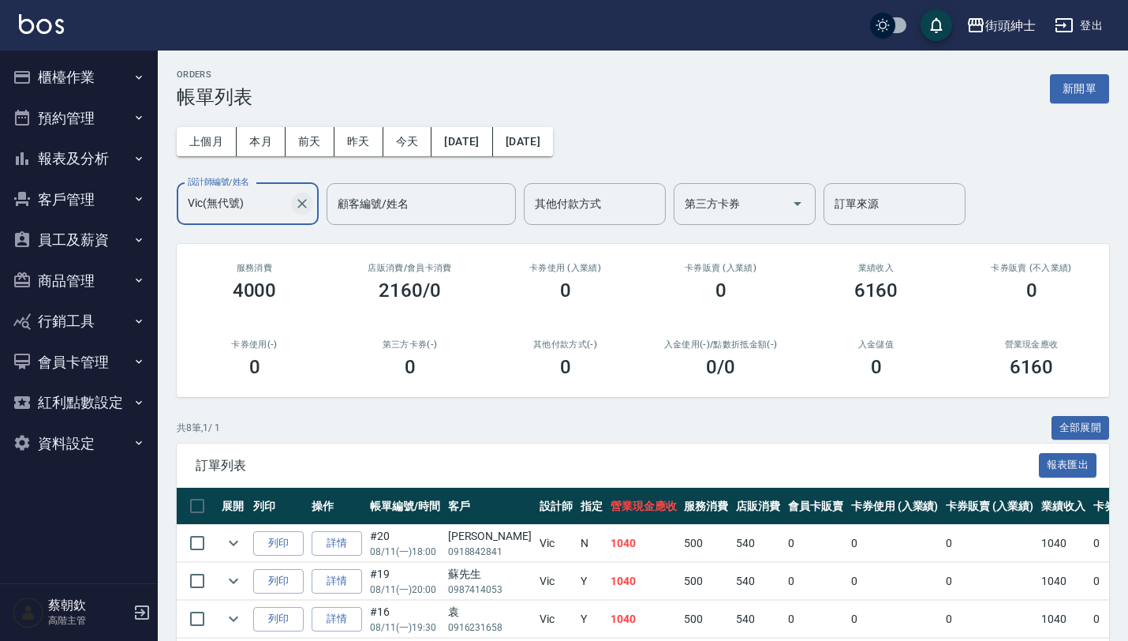
click at [302, 207] on icon "Clear" at bounding box center [302, 204] width 16 height 16
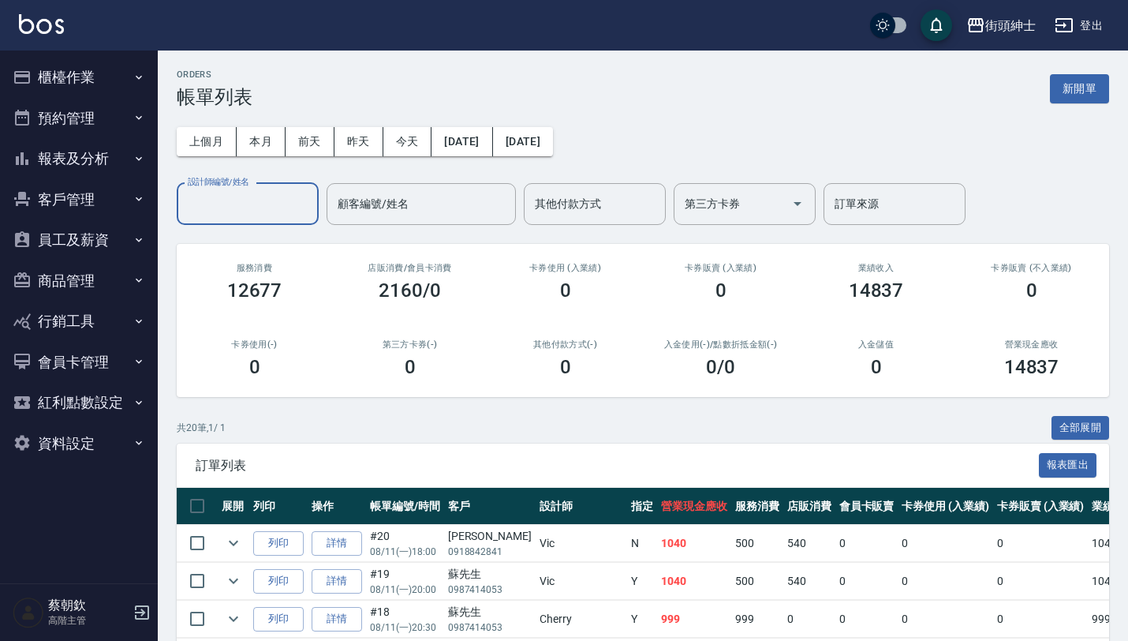
click at [115, 121] on button "預約管理" at bounding box center [78, 118] width 145 height 41
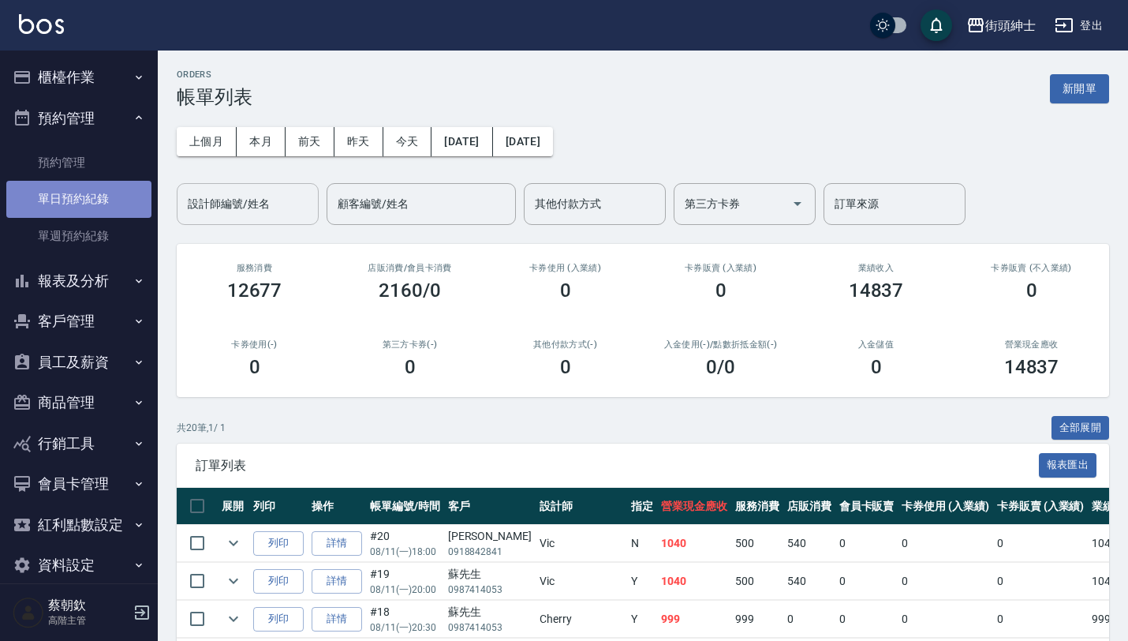
click at [102, 195] on link "單日預約紀錄" at bounding box center [78, 199] width 145 height 36
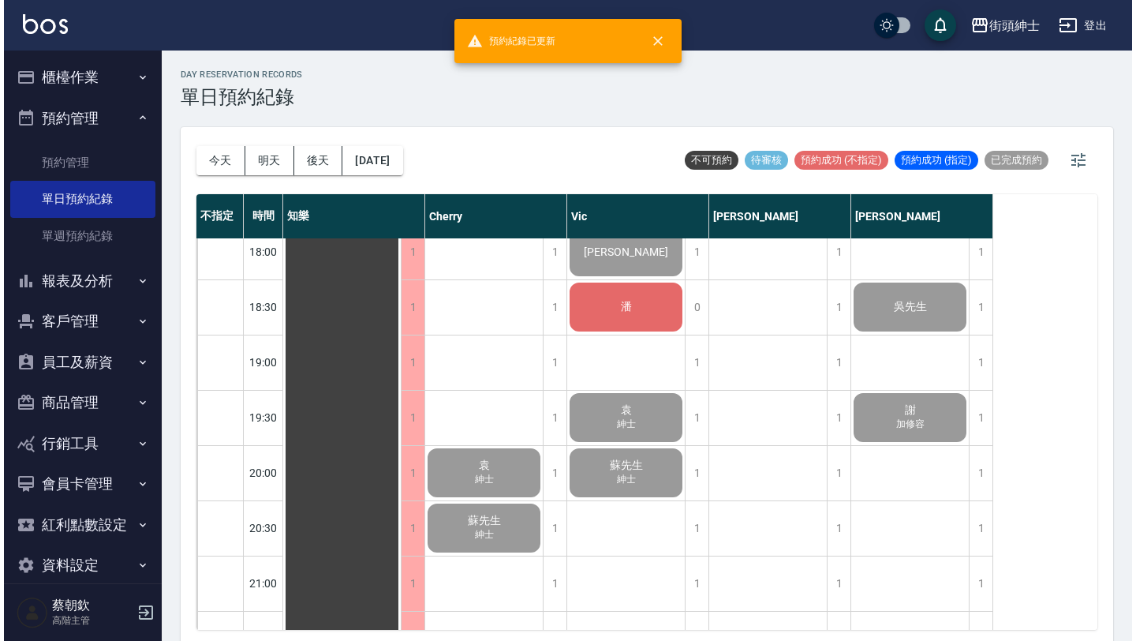
scroll to position [1003, 0]
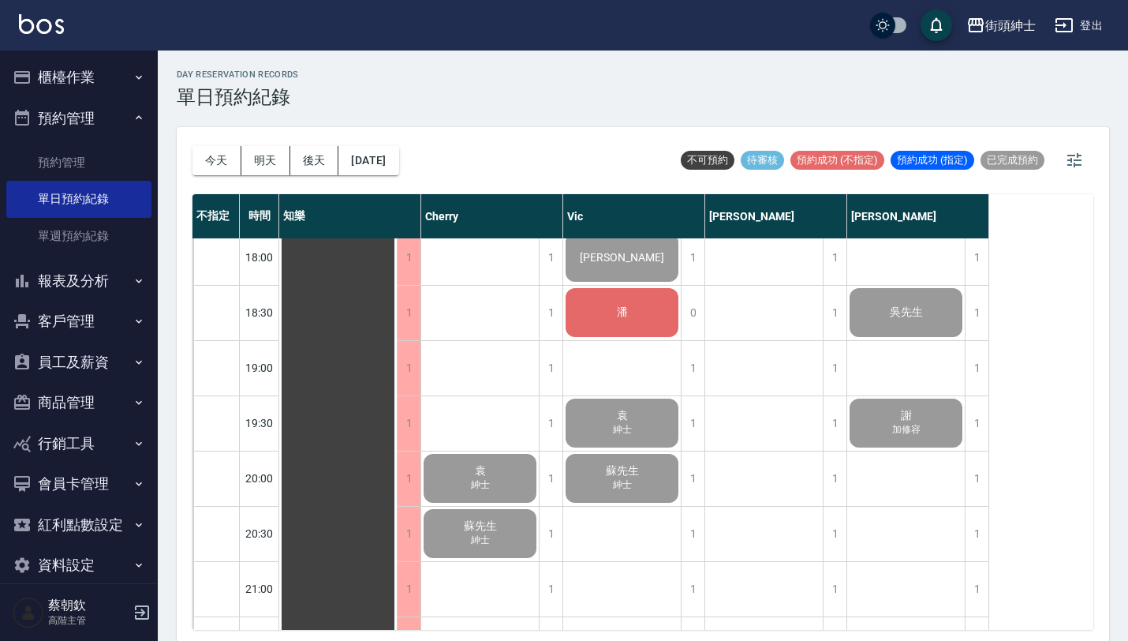
click at [353, 43] on span "潘" at bounding box center [338, 36] width 28 height 14
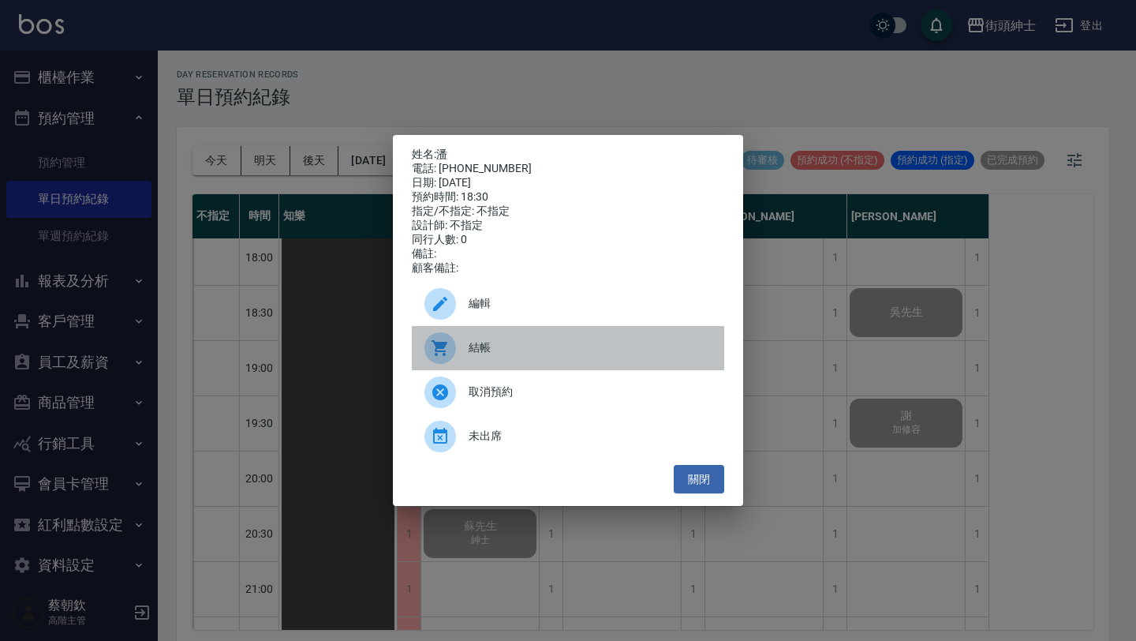
click at [513, 356] on span "結帳" at bounding box center [590, 347] width 243 height 17
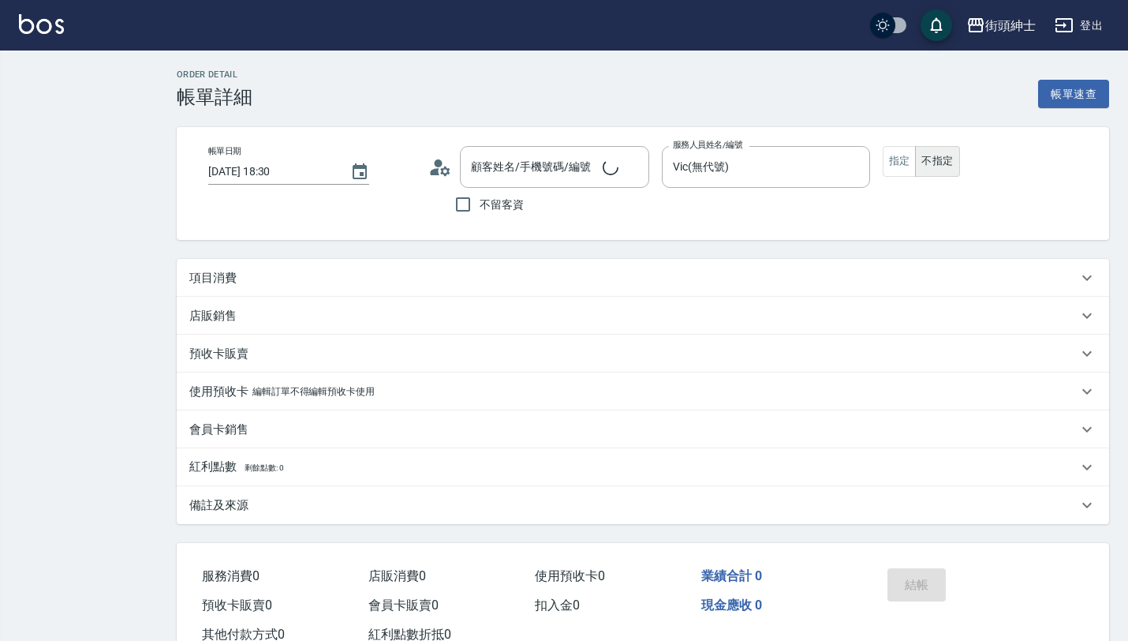
type input "潘/0905012680/null"
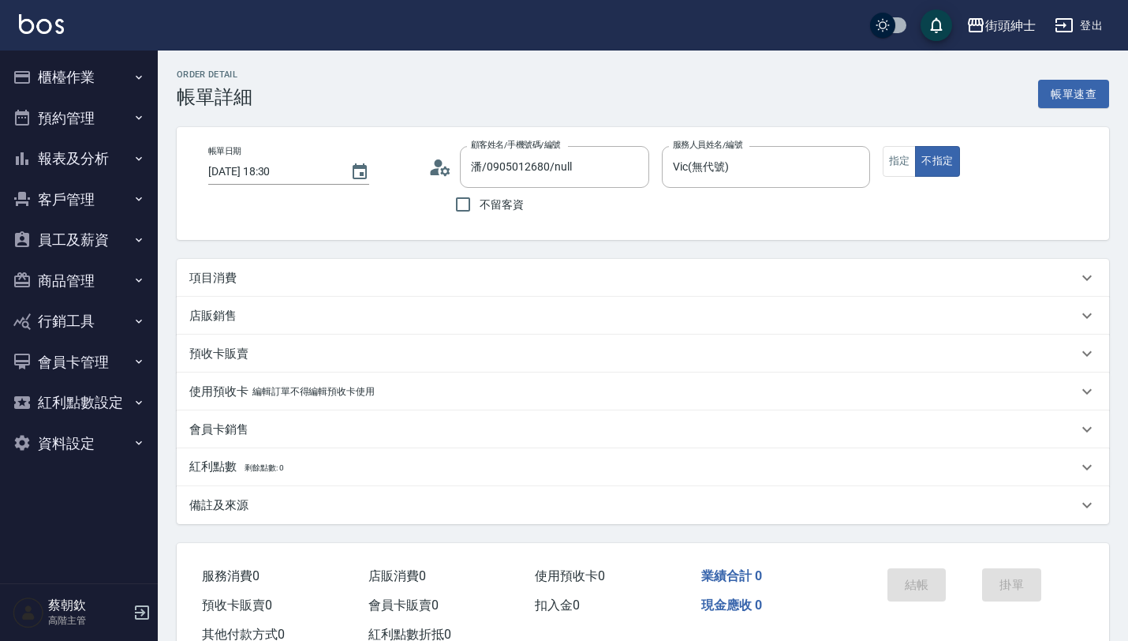
click at [274, 275] on div "項目消費" at bounding box center [633, 278] width 888 height 17
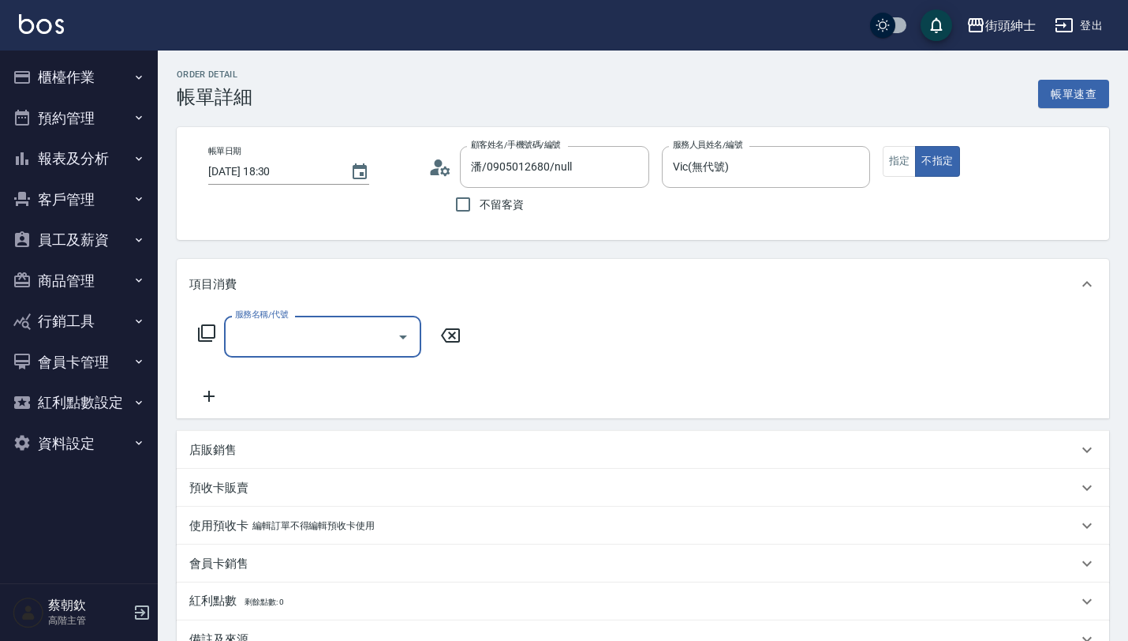
click at [285, 352] on div "服務名稱/代號" at bounding box center [322, 337] width 197 height 42
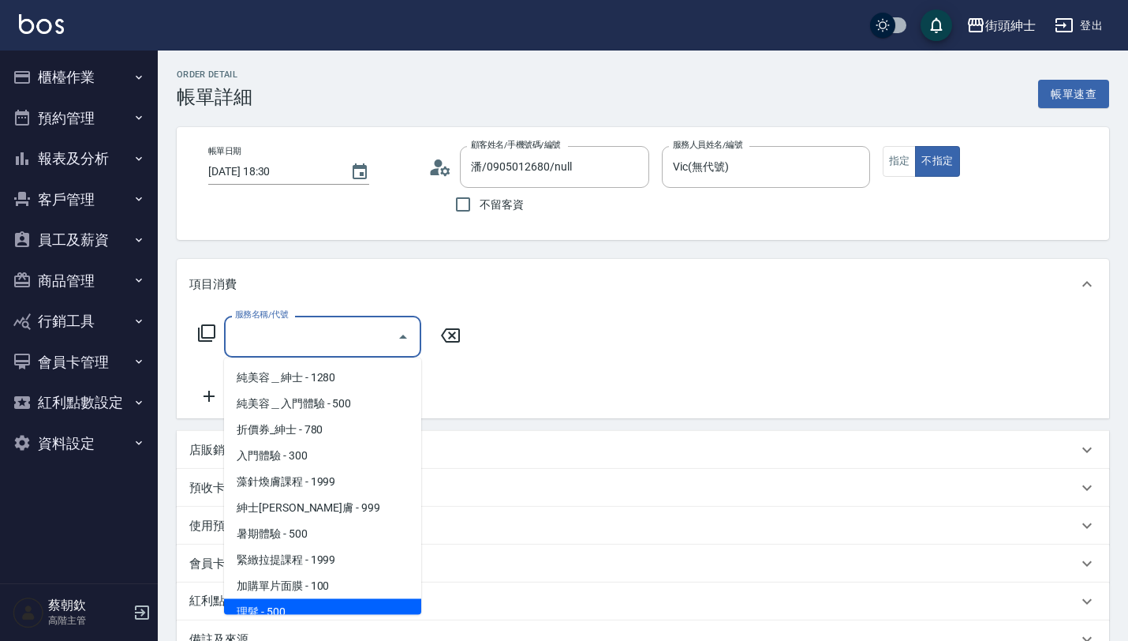
click at [303, 600] on span "理髮 - 500" at bounding box center [322, 612] width 197 height 26
type input "理髮(A02)"
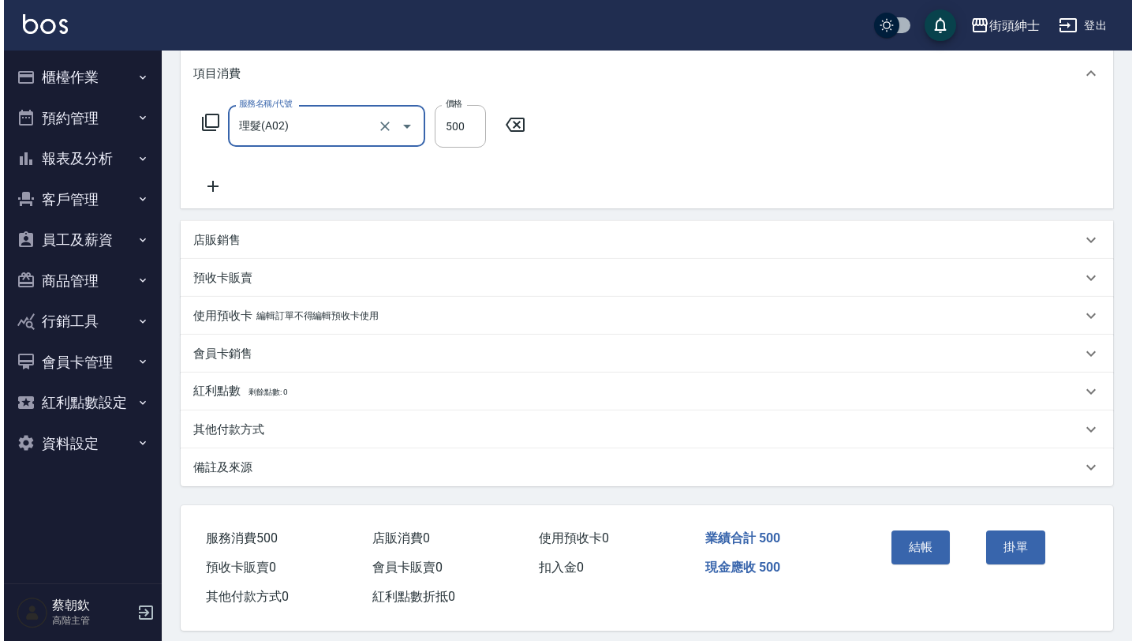
scroll to position [224, 0]
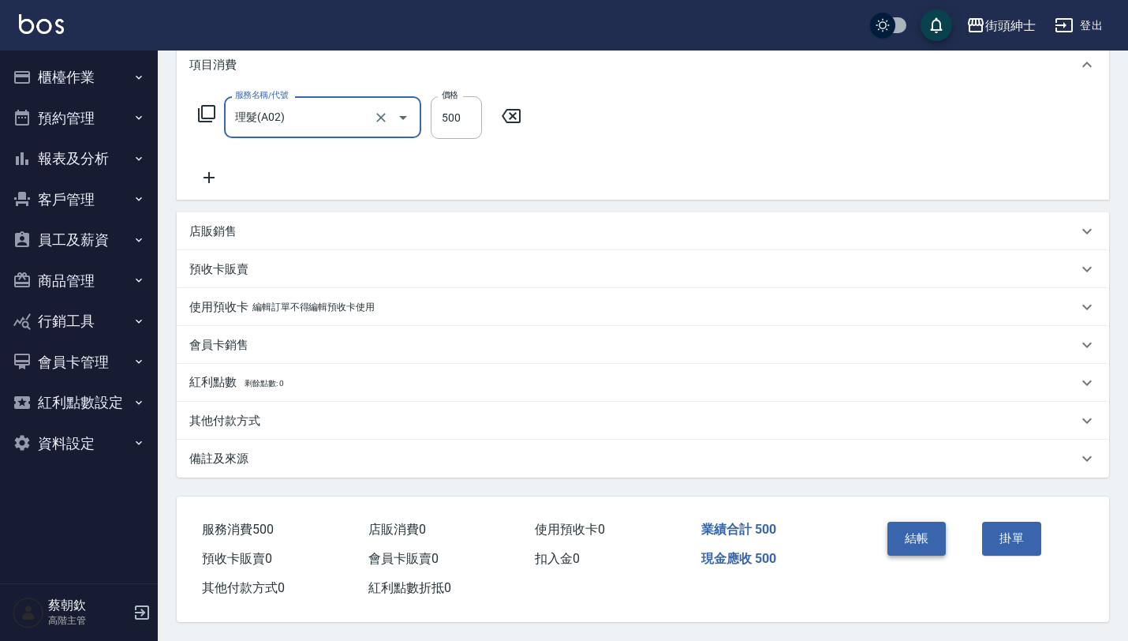
click at [916, 536] on button "結帳" at bounding box center [916, 537] width 59 height 33
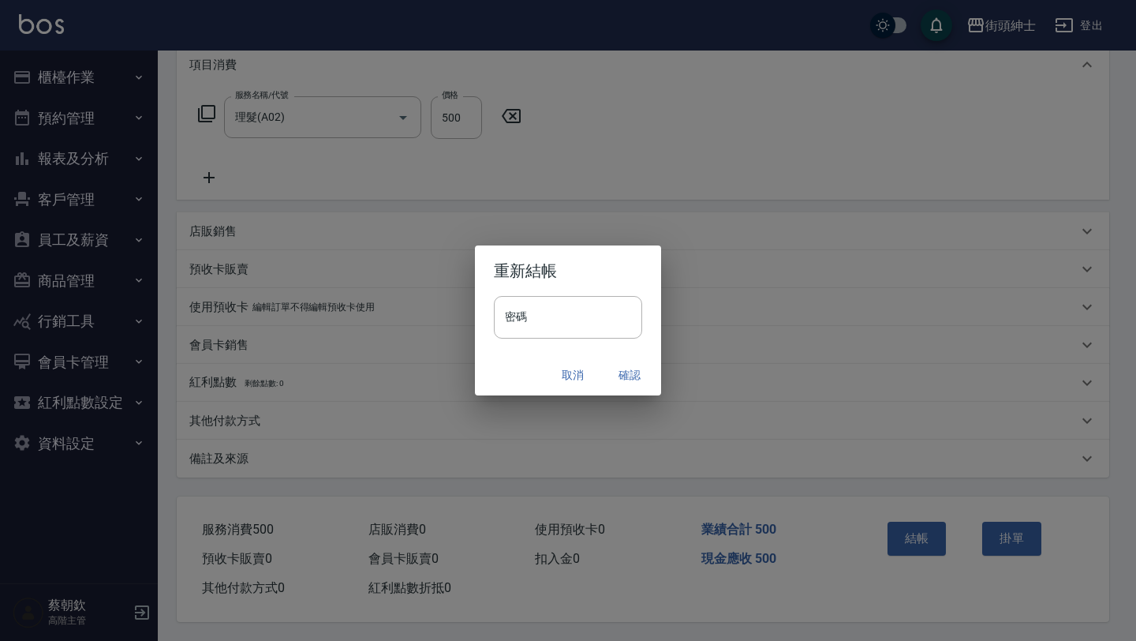
click at [629, 368] on button "確認" at bounding box center [629, 375] width 50 height 29
